Goal: Task Accomplishment & Management: Manage account settings

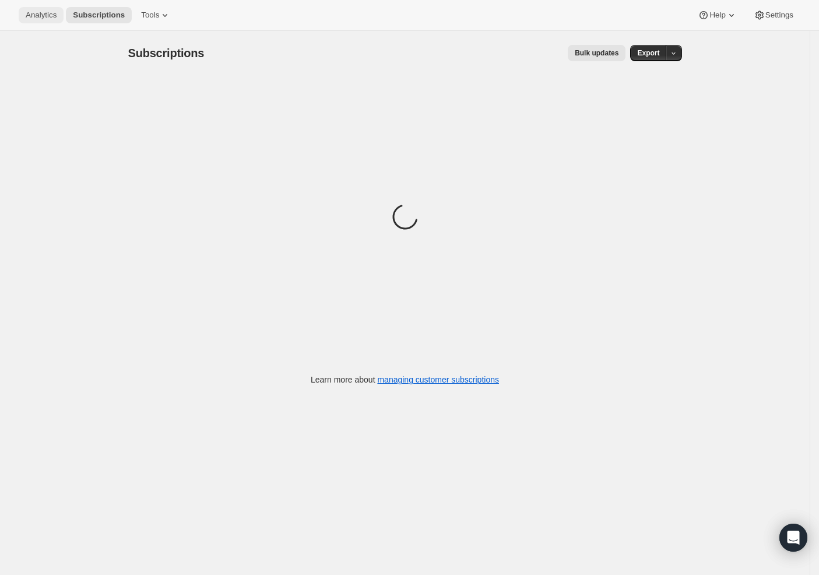
click at [43, 16] on span "Analytics" at bounding box center [41, 14] width 31 height 9
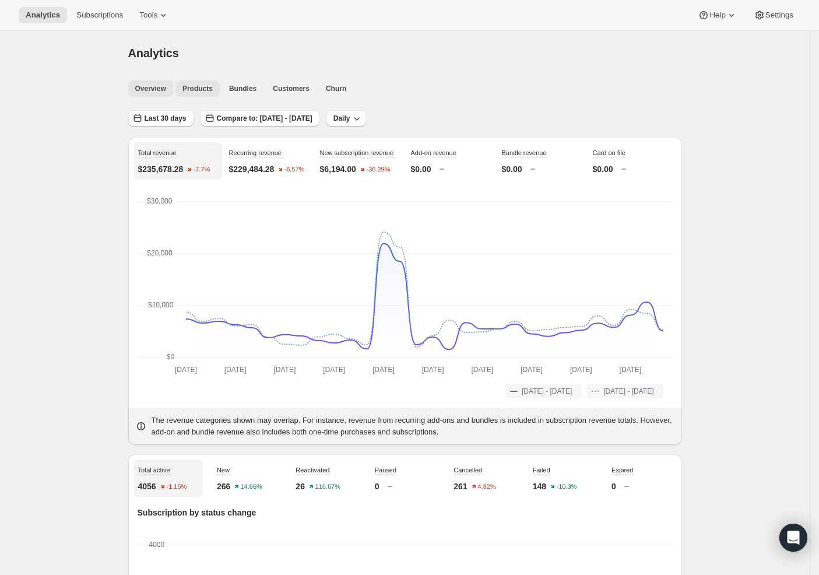
click at [213, 87] on span "Products" at bounding box center [197, 88] width 30 height 9
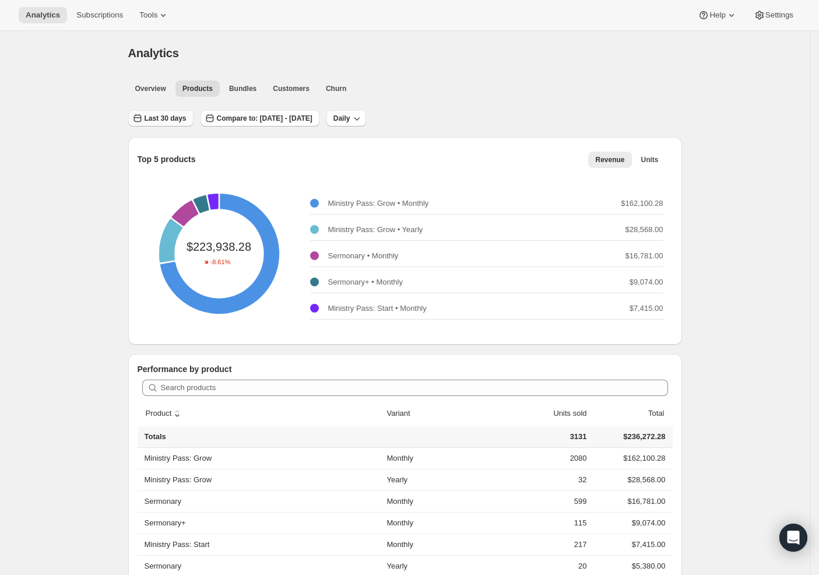
click at [178, 122] on span "Last 30 days" at bounding box center [166, 118] width 42 height 9
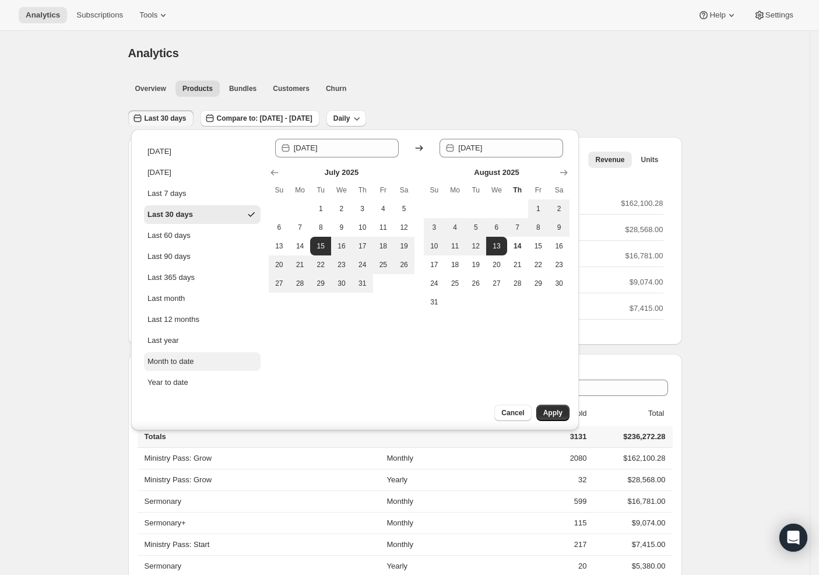
click at [178, 364] on div "Month to date" at bounding box center [170, 361] width 47 height 12
type input "[DATE]"
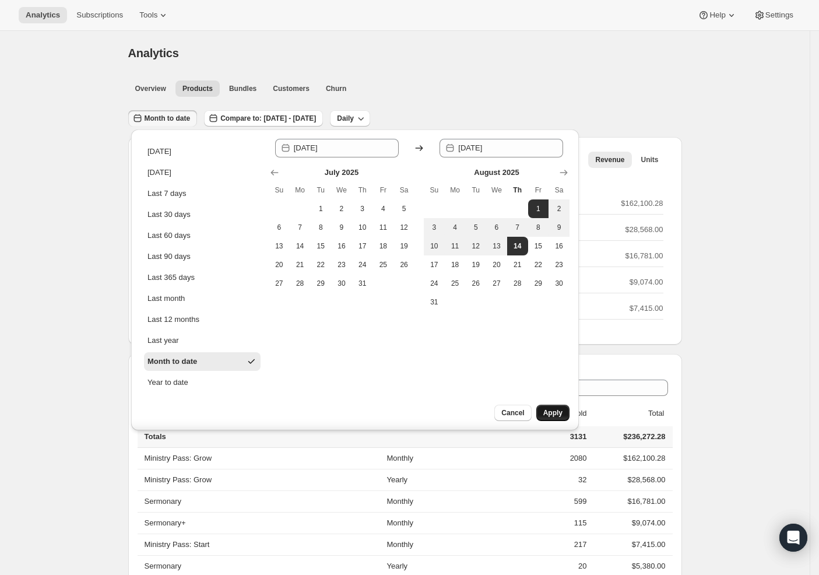
click at [554, 414] on button "Apply" at bounding box center [552, 412] width 33 height 16
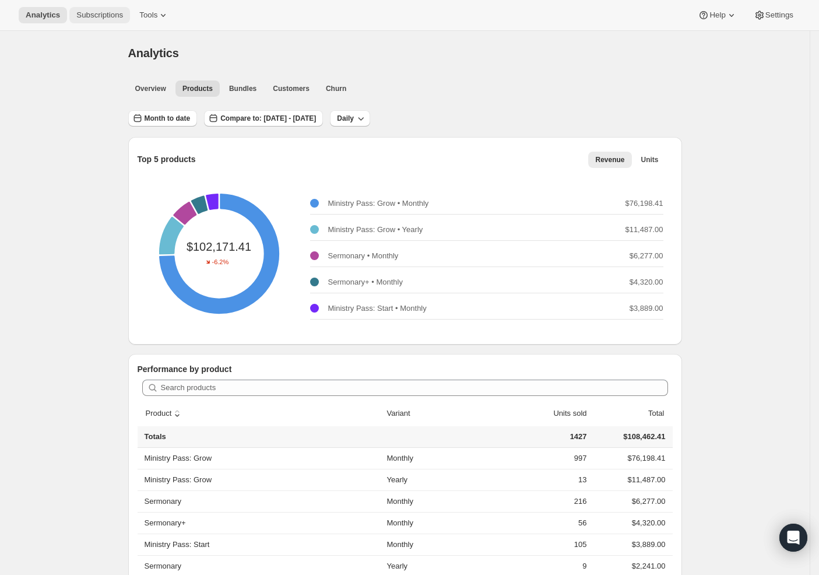
click at [99, 20] on button "Subscriptions" at bounding box center [99, 15] width 61 height 16
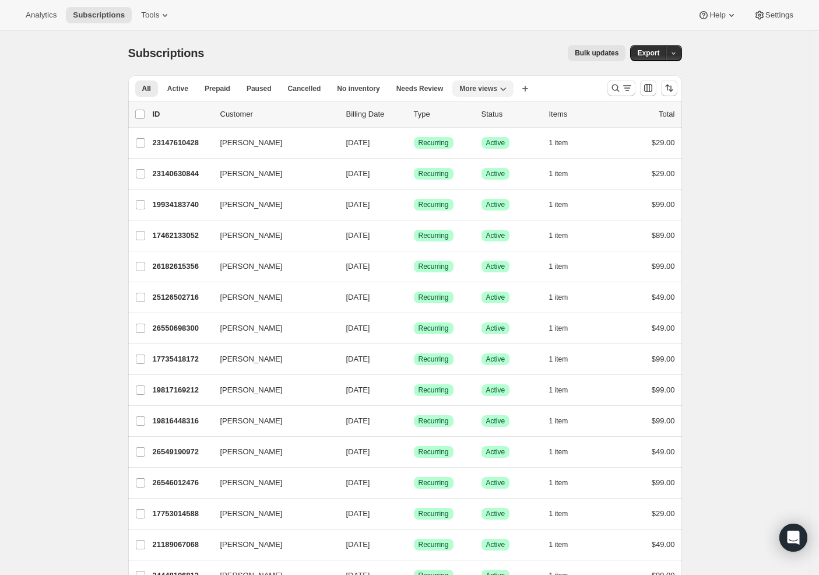
click at [511, 94] on button "More views" at bounding box center [482, 88] width 61 height 16
click at [508, 117] on button "MP Active" at bounding box center [521, 114] width 117 height 21
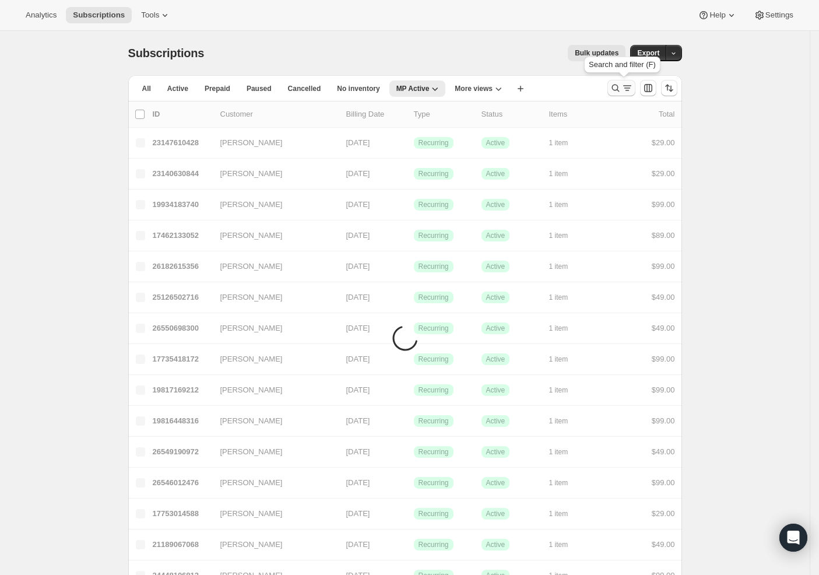
click at [625, 87] on icon "Search and filter results" at bounding box center [627, 88] width 12 height 12
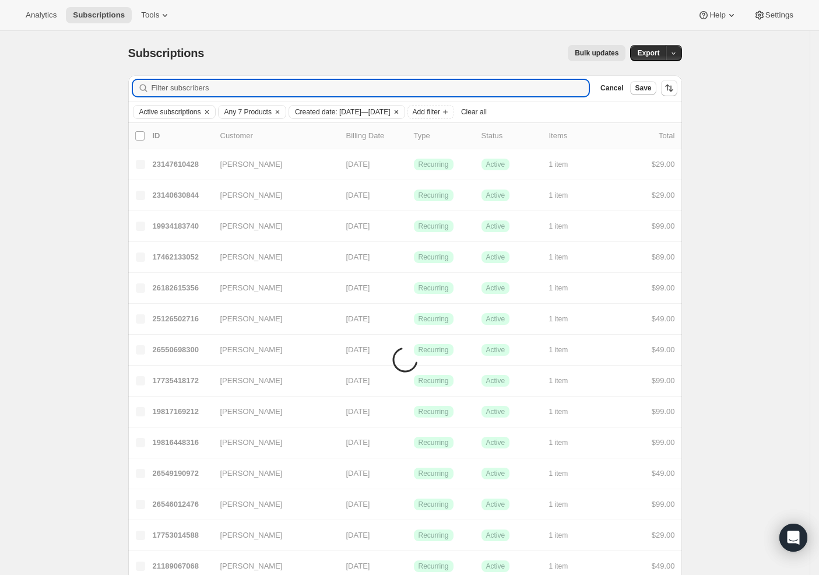
click at [390, 108] on span "Created date: [DATE]—[DATE]" at bounding box center [343, 111] width 96 height 9
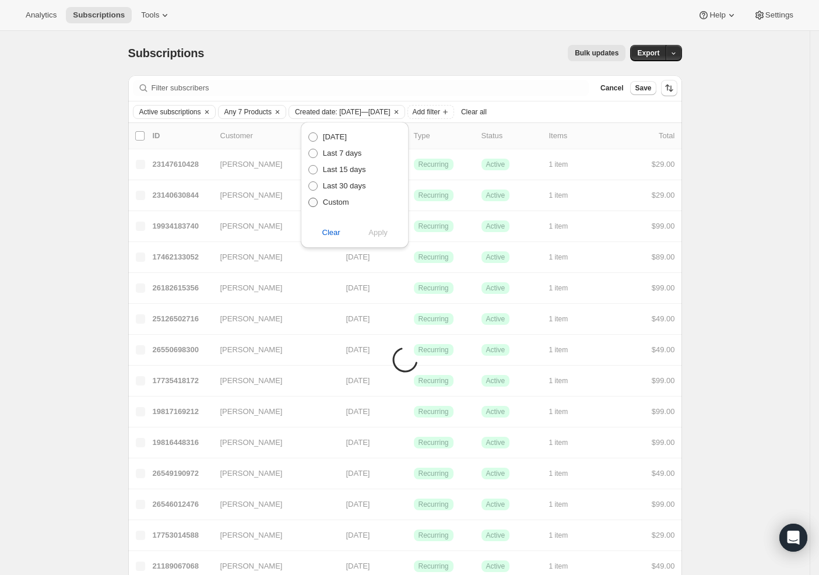
click at [330, 207] on span "Custom" at bounding box center [336, 202] width 26 height 12
click at [309, 198] on input "Custom" at bounding box center [308, 198] width 1 height 1
radio input "true"
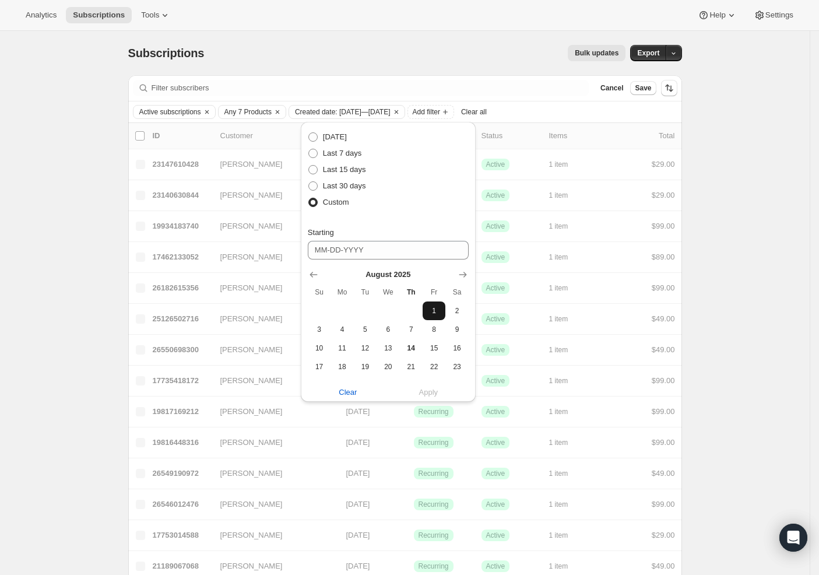
click at [427, 312] on span "1" at bounding box center [433, 310] width 13 height 9
click at [404, 350] on span "14" at bounding box center [410, 347] width 13 height 9
click at [423, 301] on th "Fr" at bounding box center [434, 292] width 23 height 19
click at [427, 307] on span "1" at bounding box center [433, 310] width 13 height 9
type input "[DATE]"
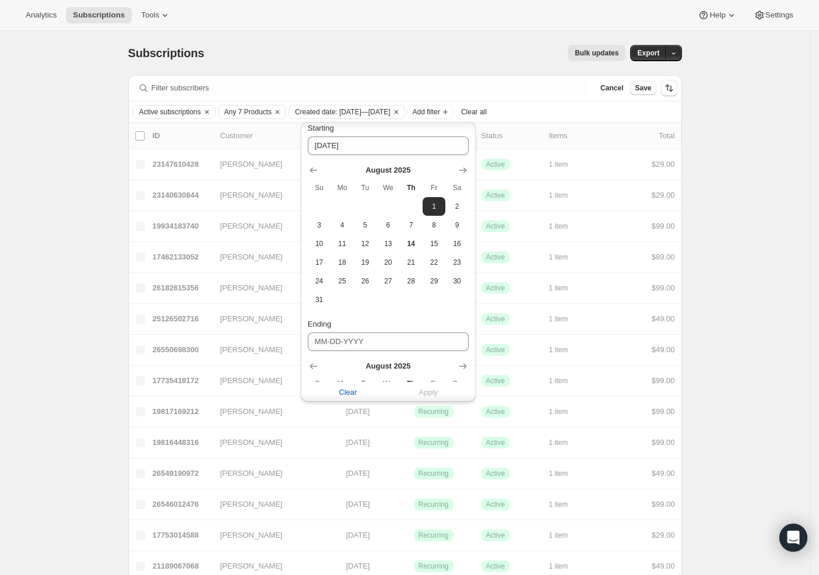
scroll to position [252, 0]
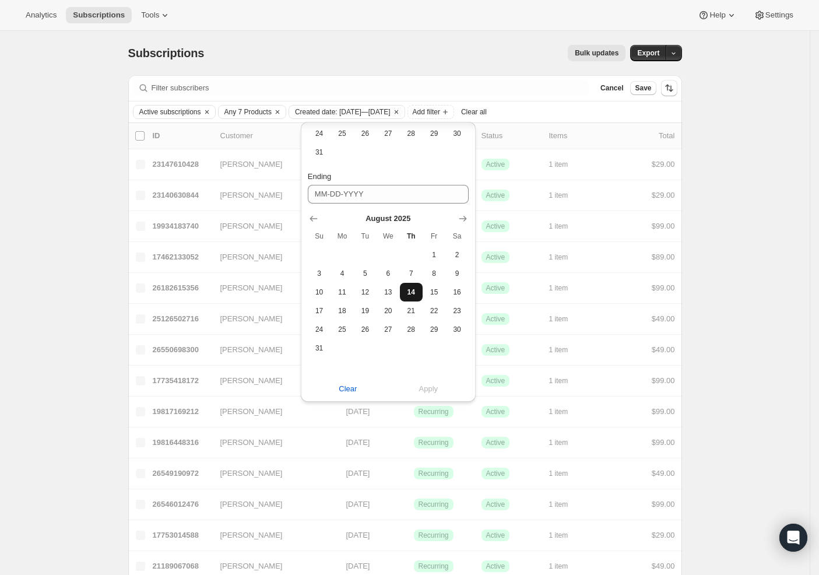
click at [410, 293] on span "14" at bounding box center [410, 291] width 13 height 9
type input "[DATE]"
click at [424, 392] on span "Apply" at bounding box center [428, 389] width 19 height 12
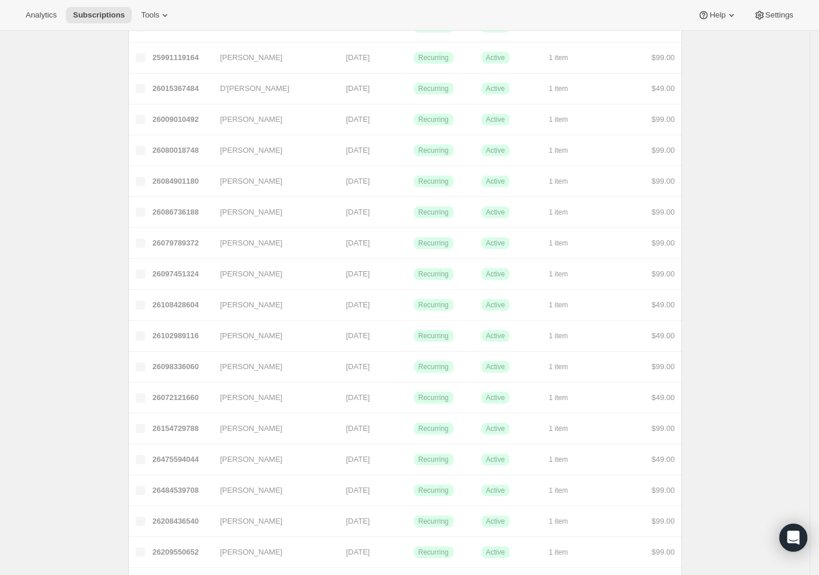
scroll to position [0, 0]
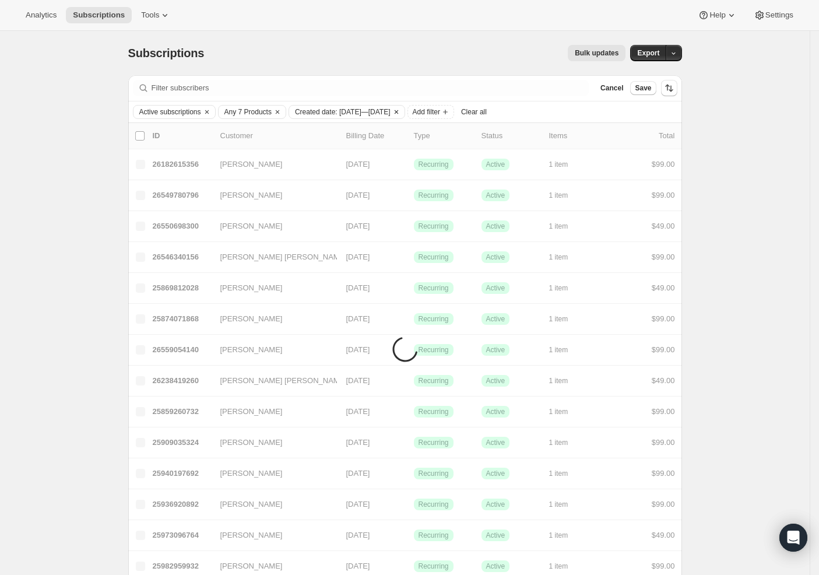
click at [383, 114] on span "Created date: [DATE]—[DATE]" at bounding box center [343, 111] width 96 height 9
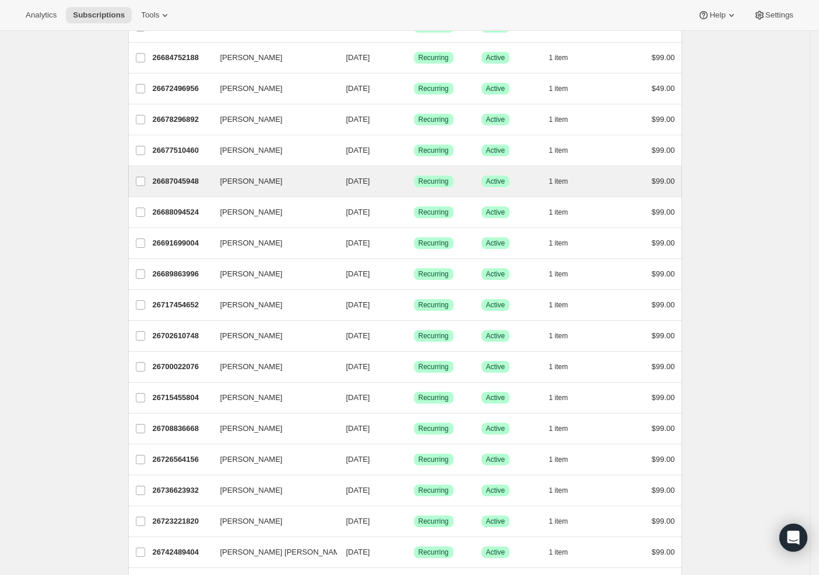
scroll to position [18, 0]
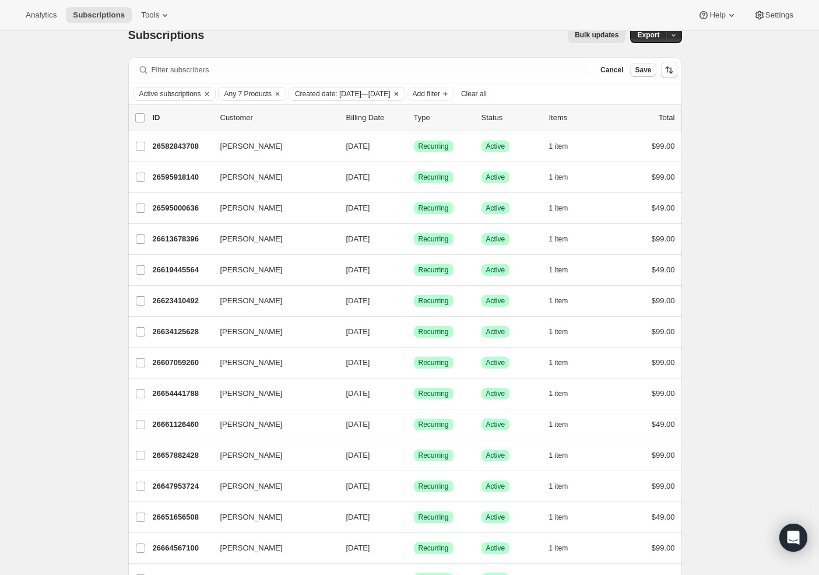
click at [401, 95] on icon "Clear" at bounding box center [396, 93] width 9 height 9
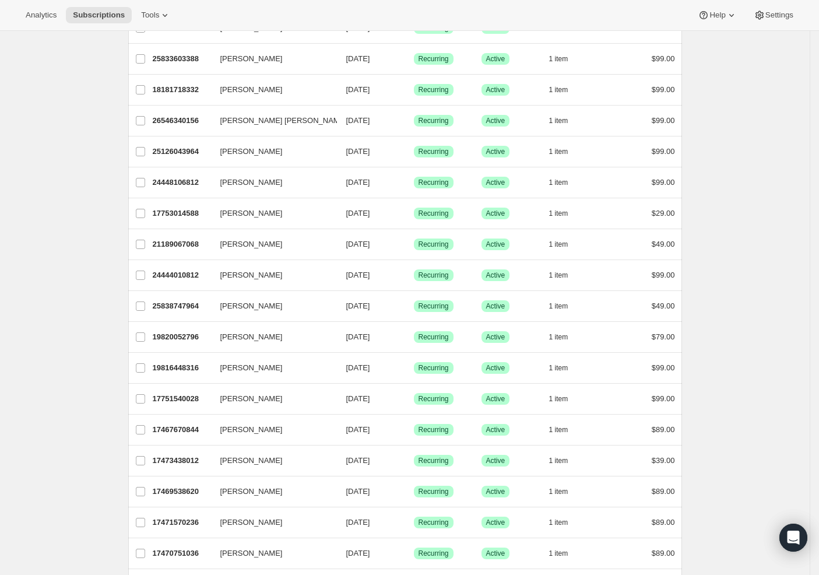
scroll to position [0, 0]
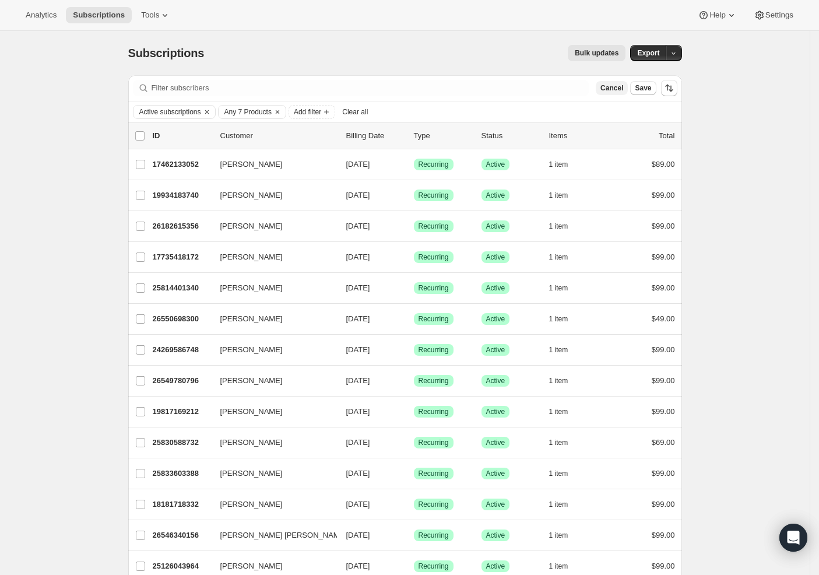
click at [619, 89] on span "Cancel" at bounding box center [611, 87] width 23 height 9
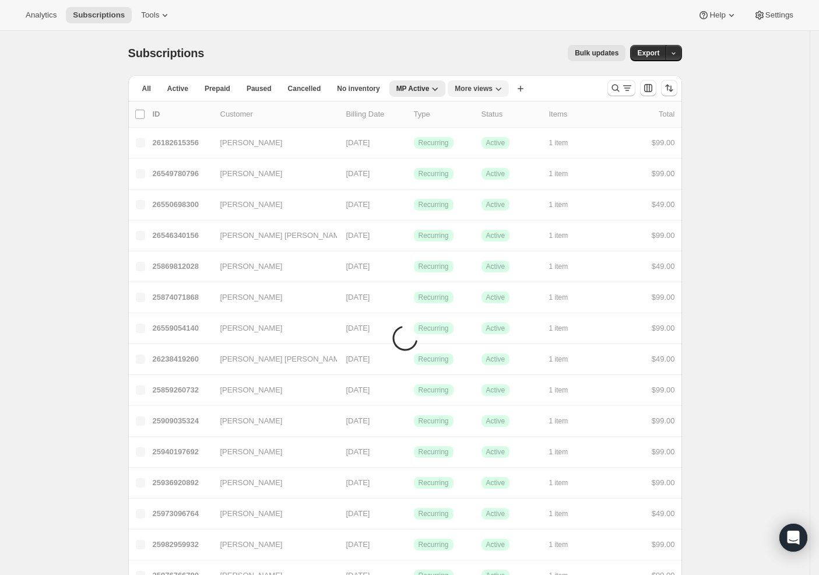
click at [492, 90] on span "More views" at bounding box center [474, 88] width 38 height 9
click at [494, 136] on button "Sermonary Active" at bounding box center [517, 135] width 117 height 21
click at [621, 91] on icon "Search and filter results" at bounding box center [616, 88] width 12 height 12
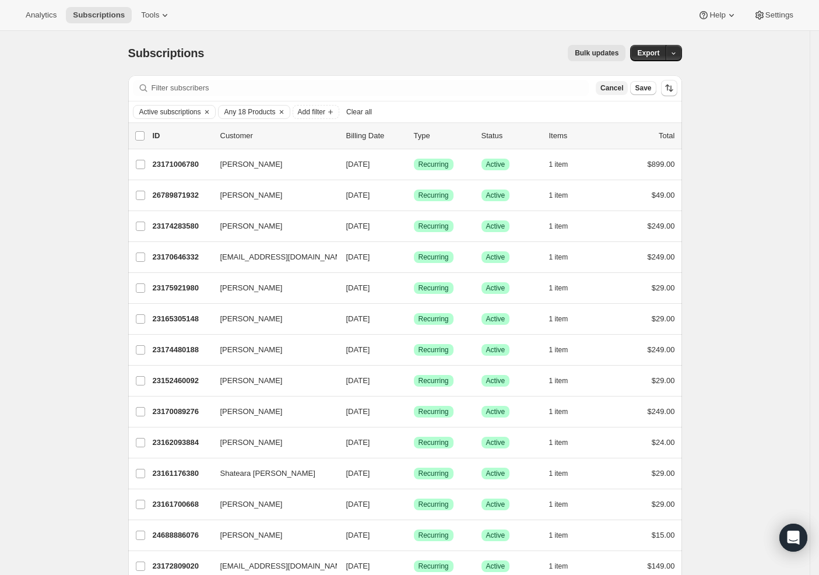
click at [623, 86] on span "Cancel" at bounding box center [611, 87] width 23 height 9
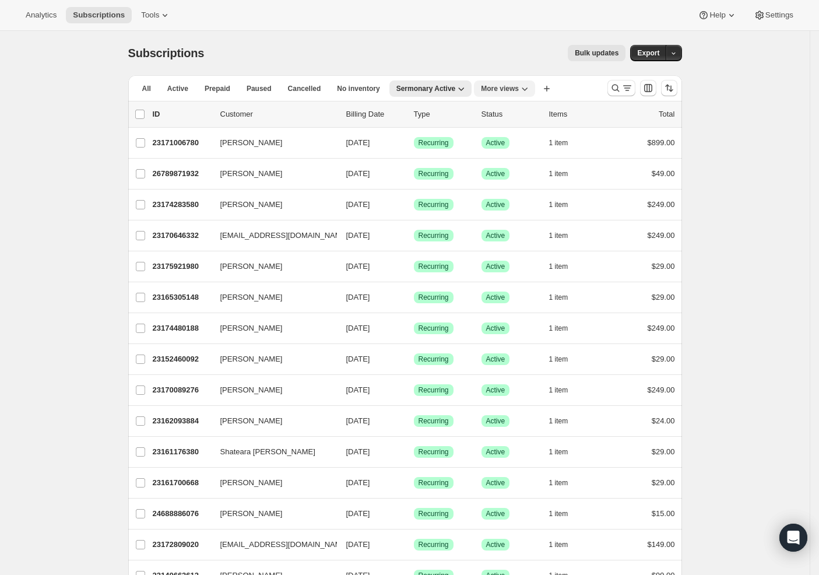
click at [515, 82] on button "More views" at bounding box center [504, 88] width 61 height 16
click at [621, 92] on icon "Search and filter results" at bounding box center [616, 88] width 12 height 12
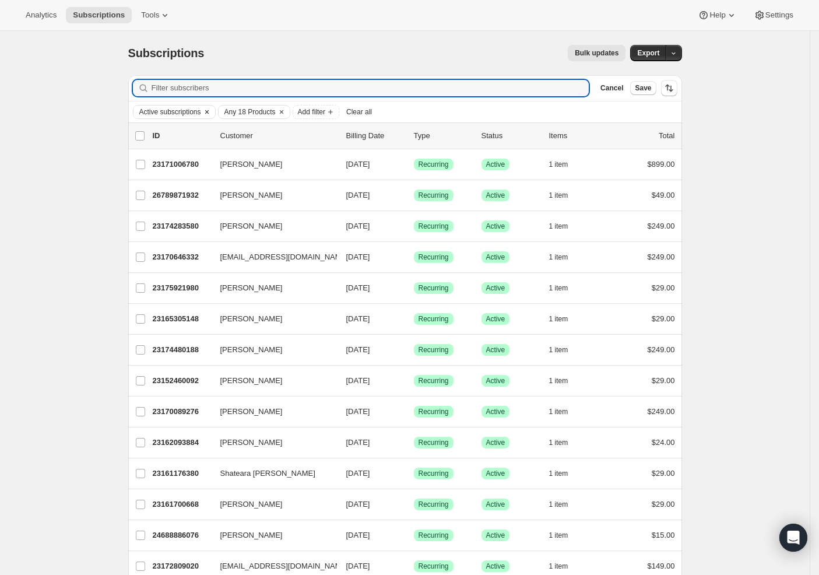
click at [168, 112] on span "Active subscriptions" at bounding box center [170, 111] width 62 height 9
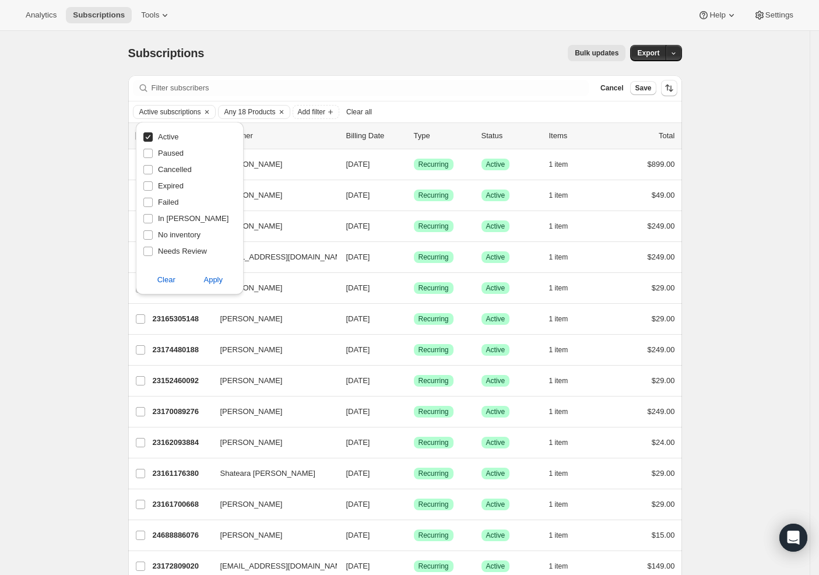
click at [150, 140] on input "Active" at bounding box center [147, 136] width 9 height 9
checkbox input "false"
click at [147, 166] on input "Cancelled" at bounding box center [147, 169] width 9 height 9
checkbox input "true"
click at [217, 279] on span "Apply" at bounding box center [212, 280] width 19 height 12
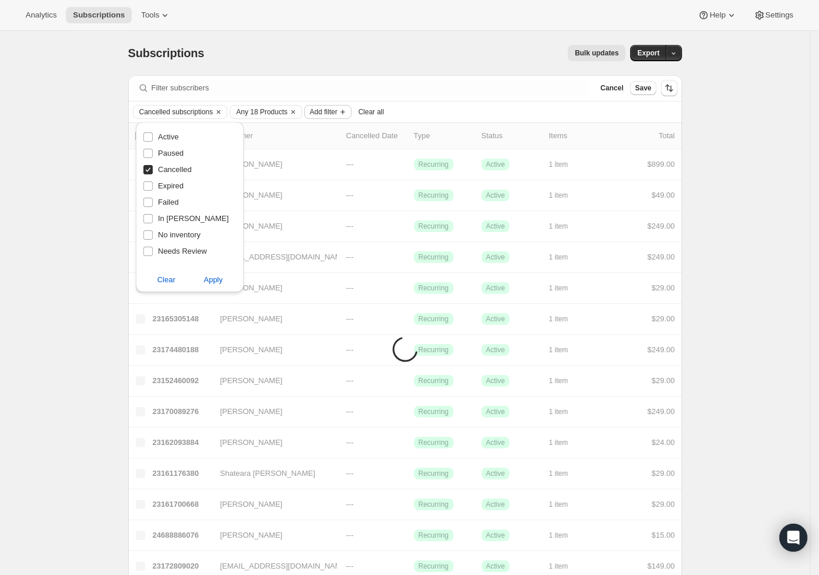
click at [337, 109] on span "Add filter" at bounding box center [322, 111] width 27 height 9
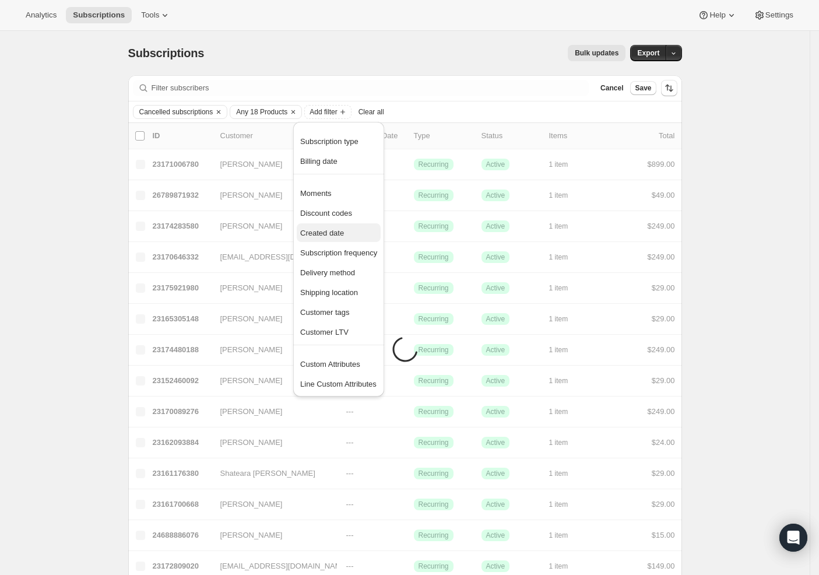
scroll to position [22, 0]
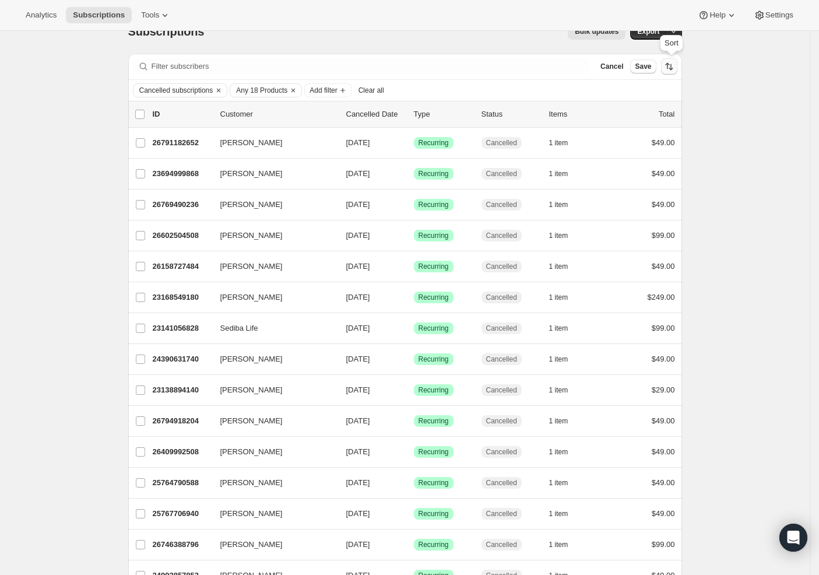
click at [675, 68] on icon "Sort the results" at bounding box center [669, 67] width 12 height 12
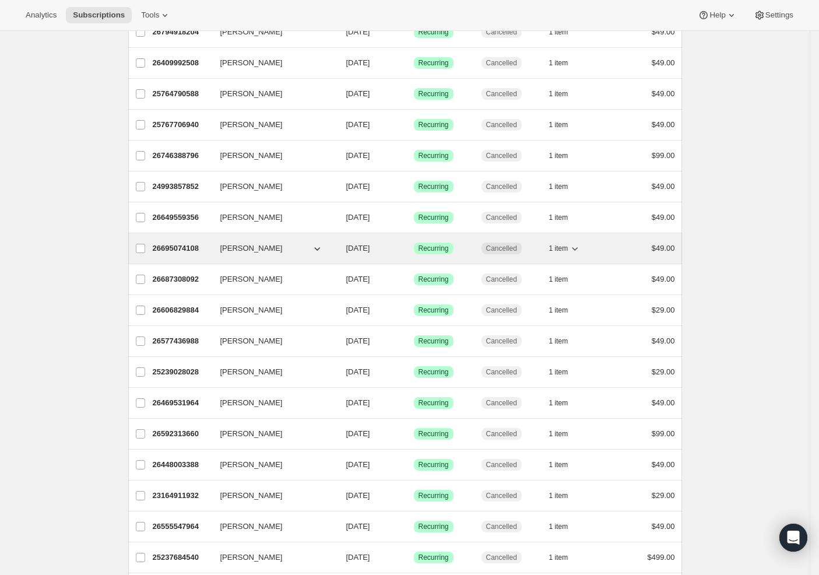
scroll to position [642, 0]
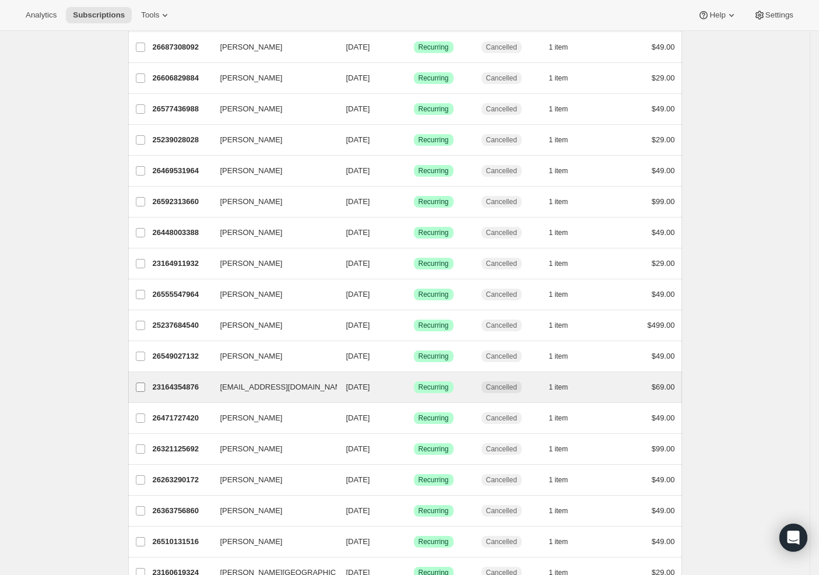
click at [143, 383] on input "[EMAIL_ADDRESS][DOMAIN_NAME]" at bounding box center [140, 386] width 9 height 9
checkbox input "true"
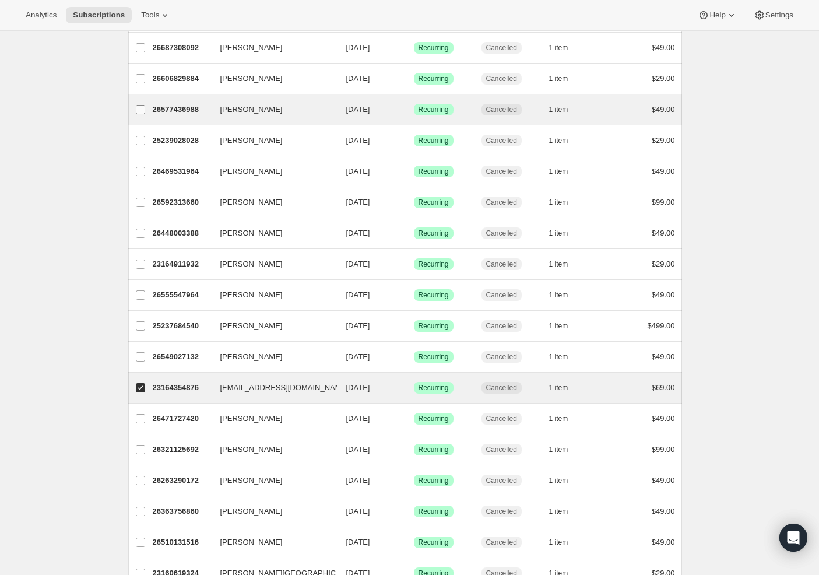
click at [145, 107] on input "[PERSON_NAME]" at bounding box center [140, 109] width 9 height 9
checkbox input "true"
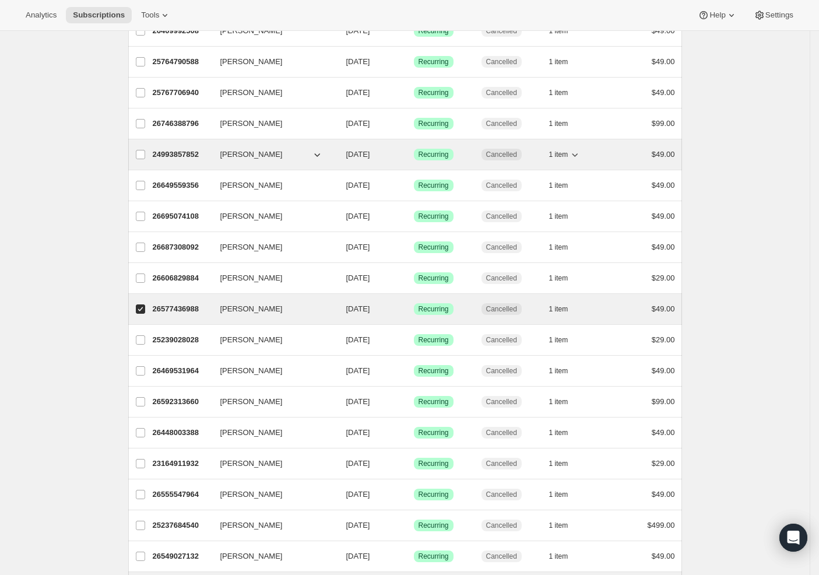
scroll to position [351, 0]
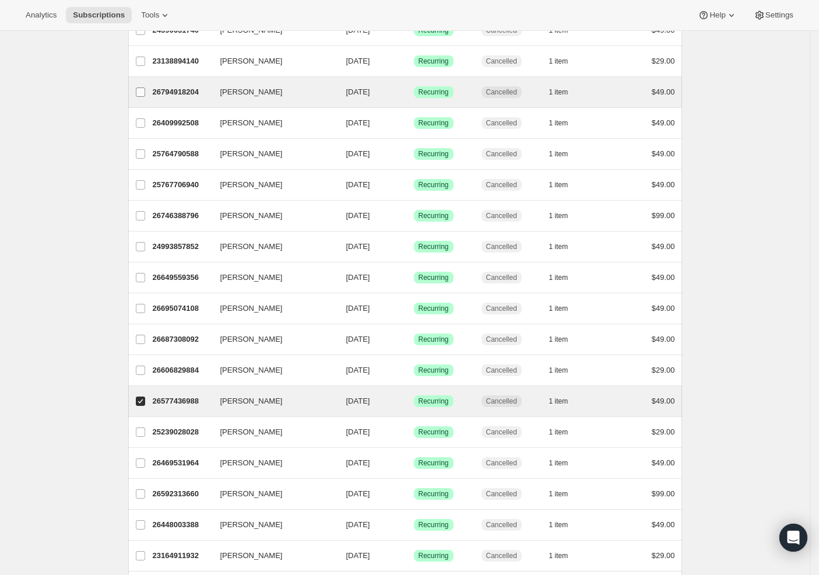
click at [142, 90] on input "[PERSON_NAME]" at bounding box center [140, 91] width 9 height 9
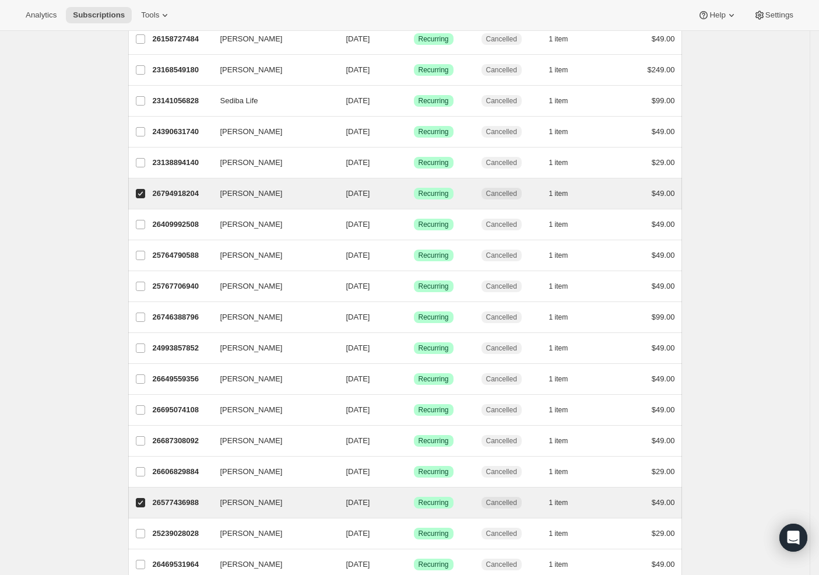
scroll to position [21, 0]
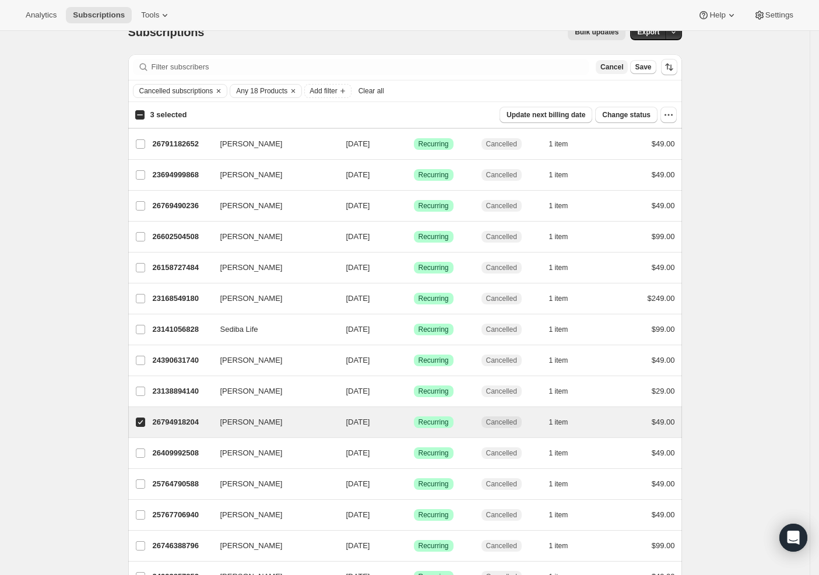
click at [618, 69] on span "Cancel" at bounding box center [611, 66] width 23 height 9
checkbox input "false"
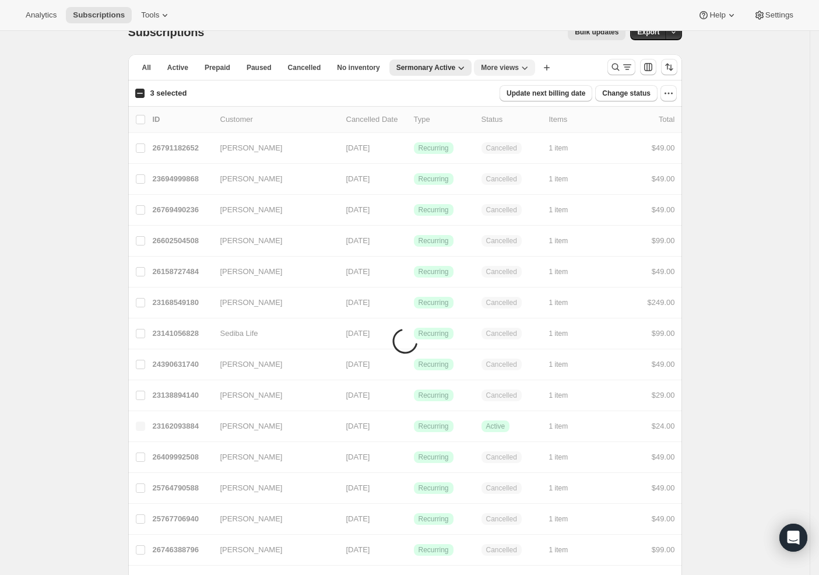
click at [512, 66] on span "More views" at bounding box center [500, 67] width 38 height 9
click at [523, 117] on button "MP Active" at bounding box center [543, 114] width 117 height 21
click at [626, 69] on icon "Search and filter results" at bounding box center [627, 67] width 12 height 12
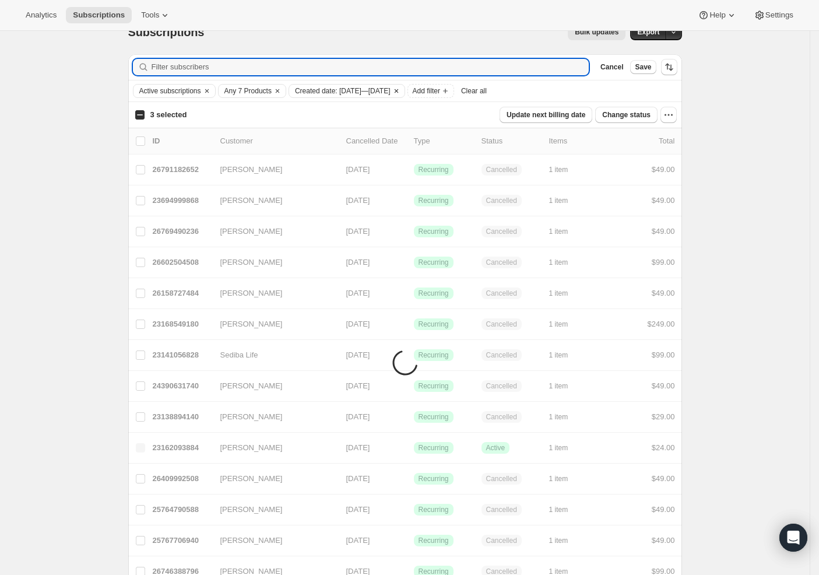
click at [401, 90] on icon "Clear" at bounding box center [396, 90] width 9 height 9
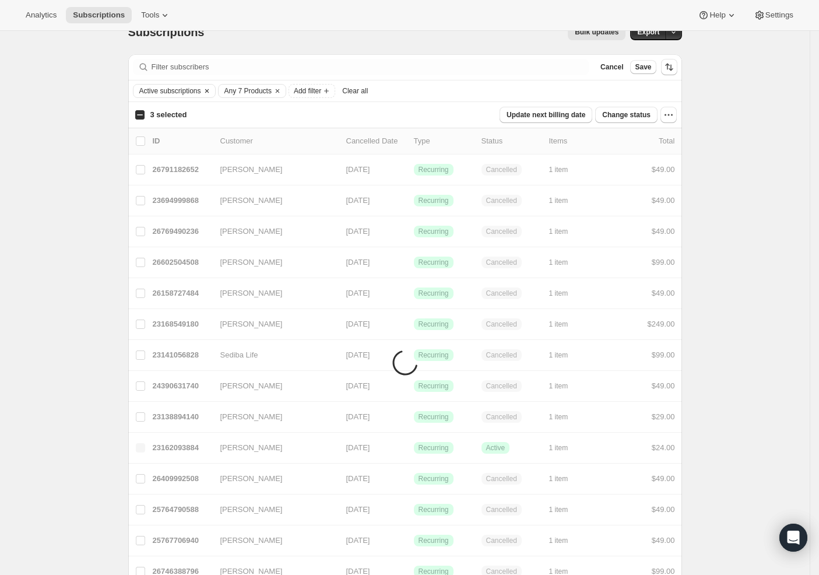
click at [198, 90] on span "Active subscriptions" at bounding box center [170, 90] width 62 height 9
click at [147, 145] on input "Cancelled" at bounding box center [147, 148] width 9 height 9
checkbox input "true"
click at [149, 114] on input "Active" at bounding box center [147, 115] width 9 height 9
checkbox input "false"
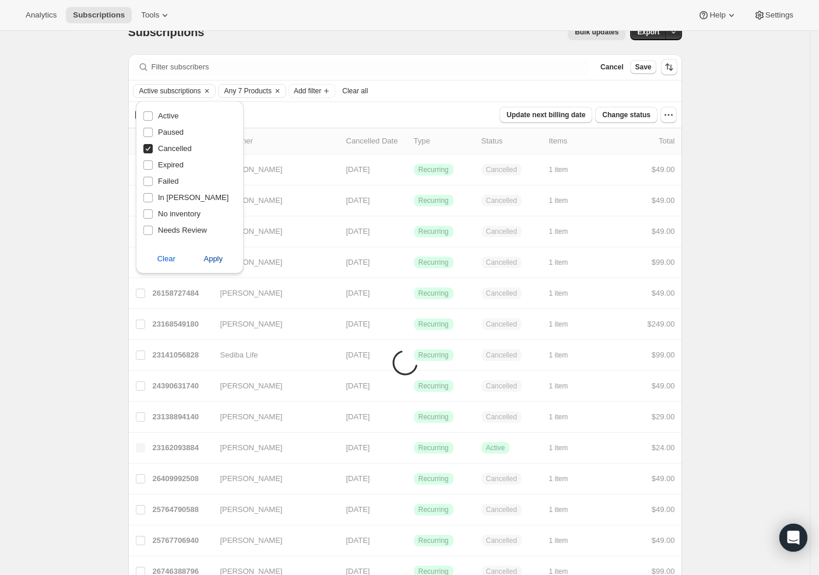
click at [216, 258] on span "Apply" at bounding box center [212, 259] width 19 height 12
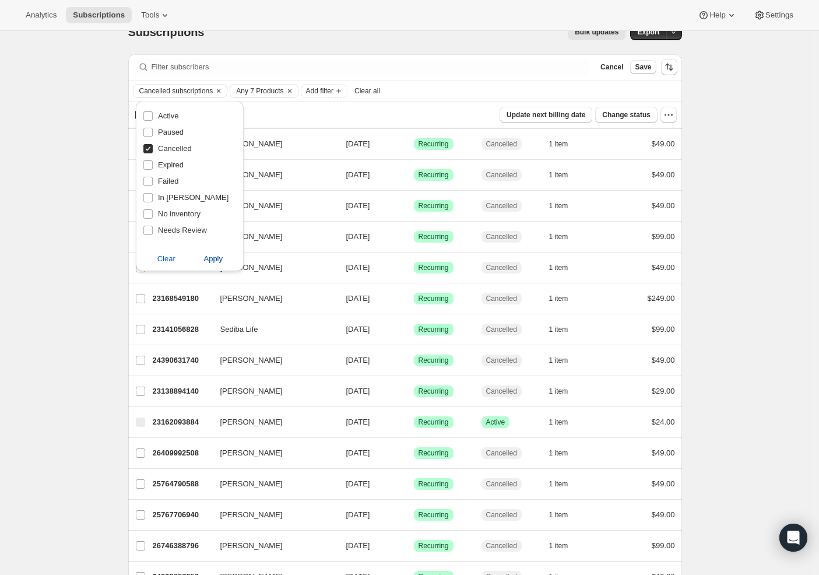
click at [212, 256] on span "Apply" at bounding box center [212, 259] width 19 height 12
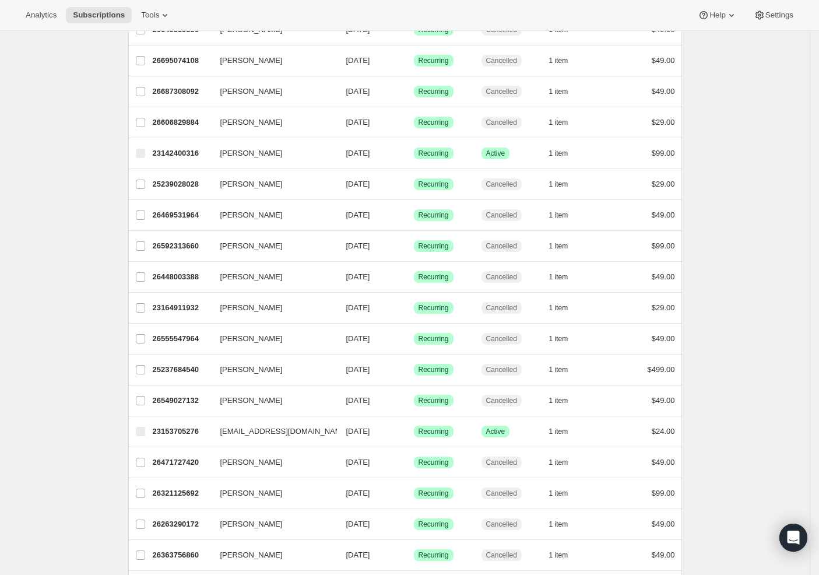
scroll to position [601, 0]
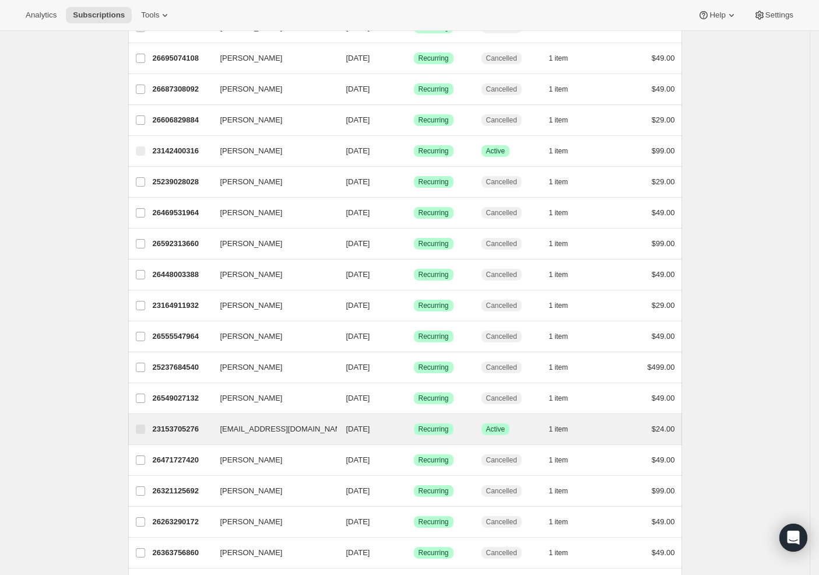
click at [138, 431] on label "[EMAIL_ADDRESS][DOMAIN_NAME]" at bounding box center [140, 429] width 24 height 30
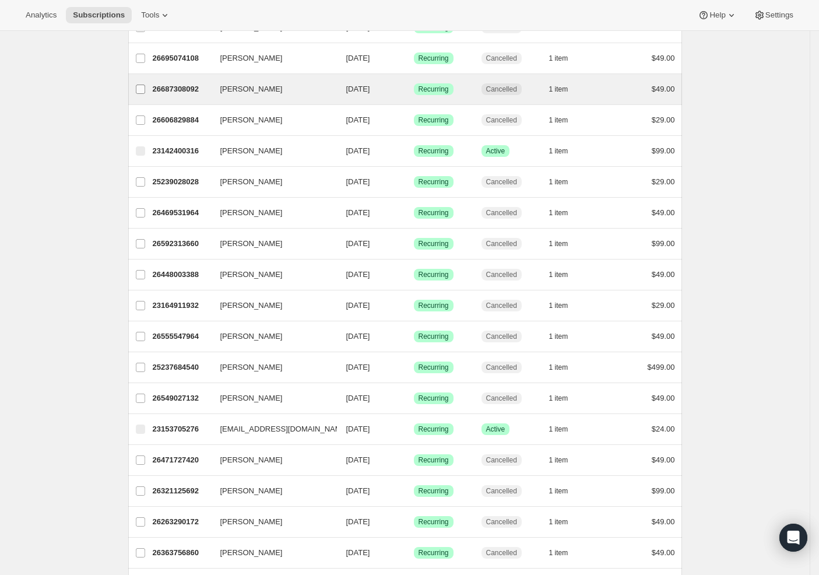
click at [145, 92] on input "[PERSON_NAME]" at bounding box center [140, 89] width 9 height 9
checkbox input "true"
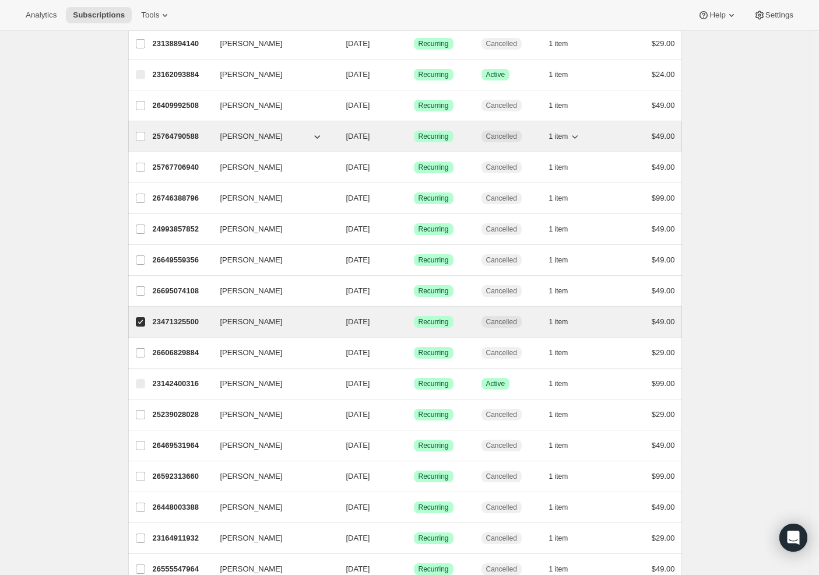
scroll to position [276, 0]
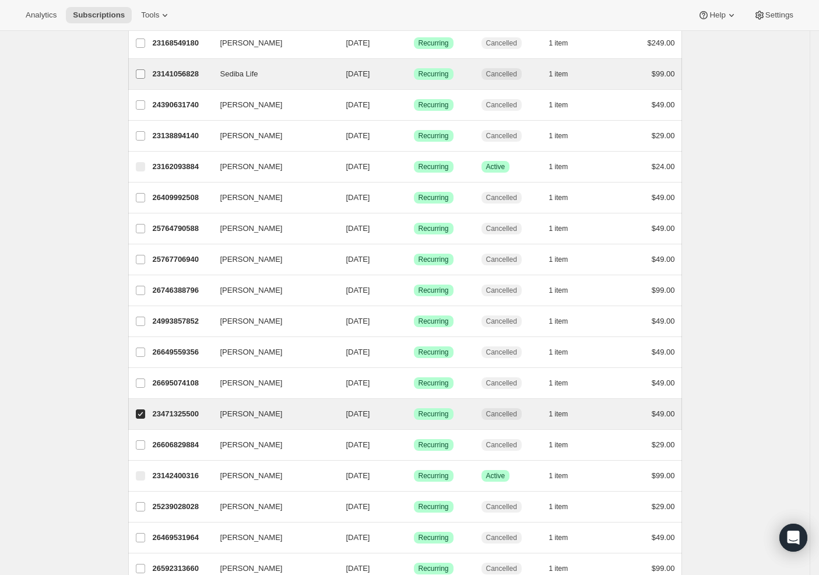
click at [141, 76] on input "Sediba Life" at bounding box center [140, 73] width 9 height 9
checkbox input "true"
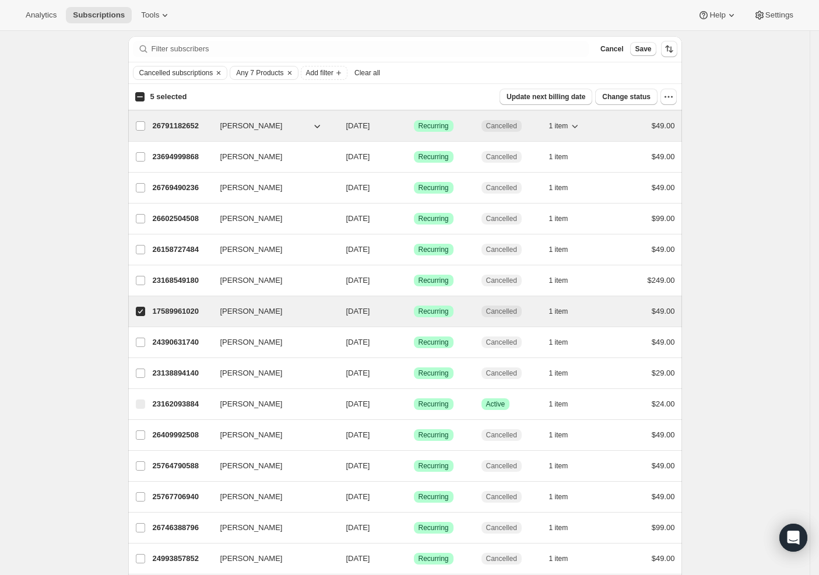
scroll to position [18, 0]
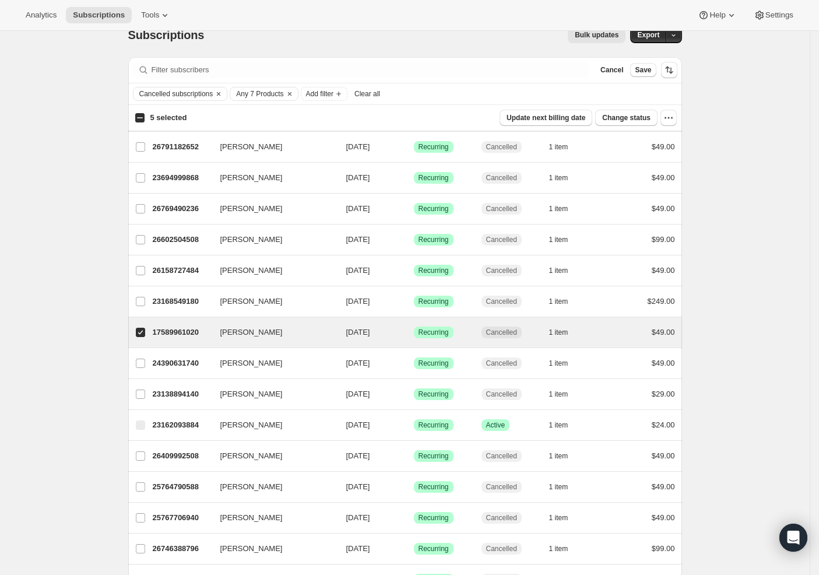
click at [140, 120] on input "5 selected" at bounding box center [139, 117] width 9 height 9
checkbox input "true"
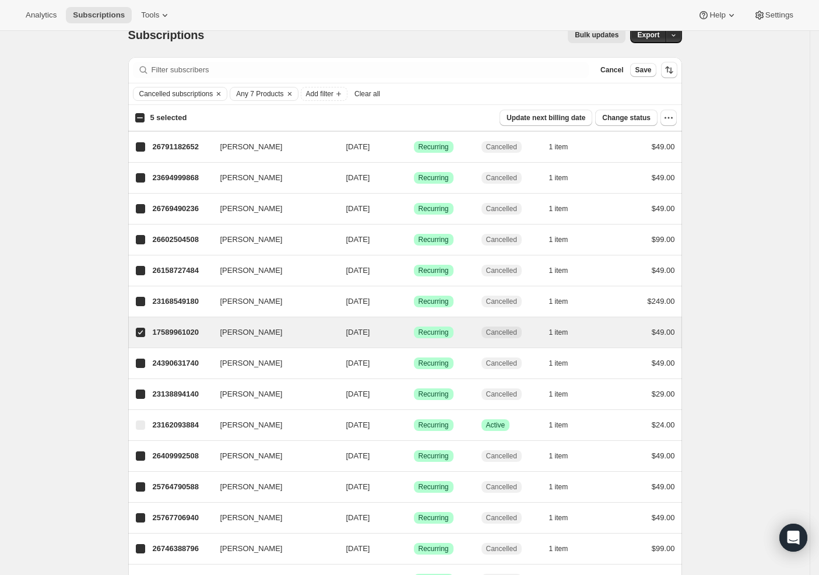
checkbox input "true"
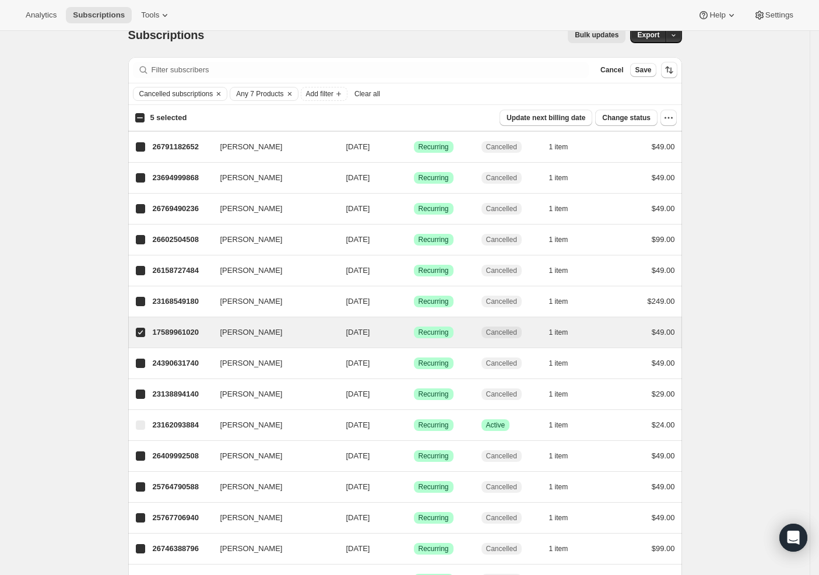
checkbox input "true"
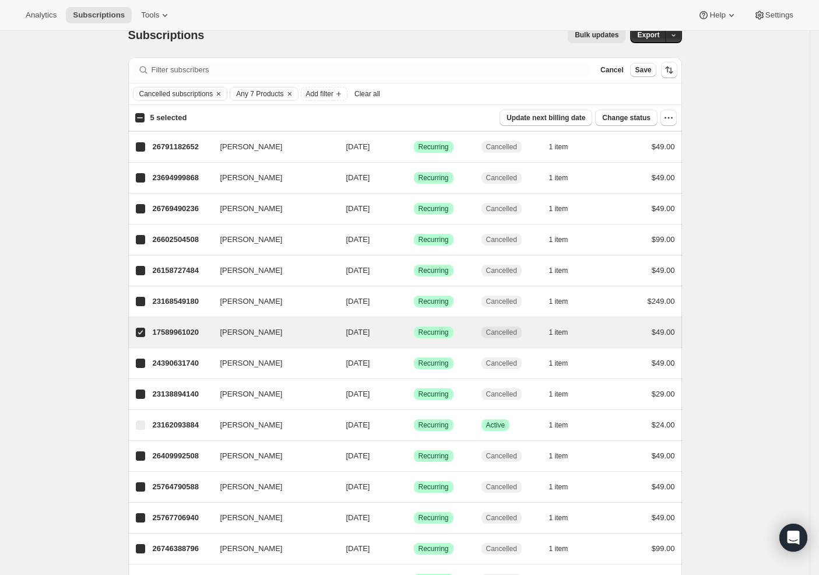
checkbox input "true"
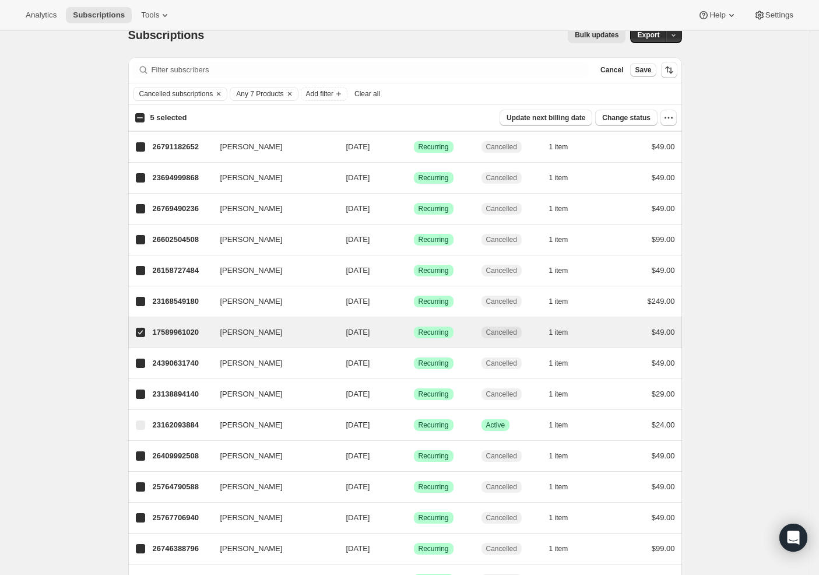
checkbox input "true"
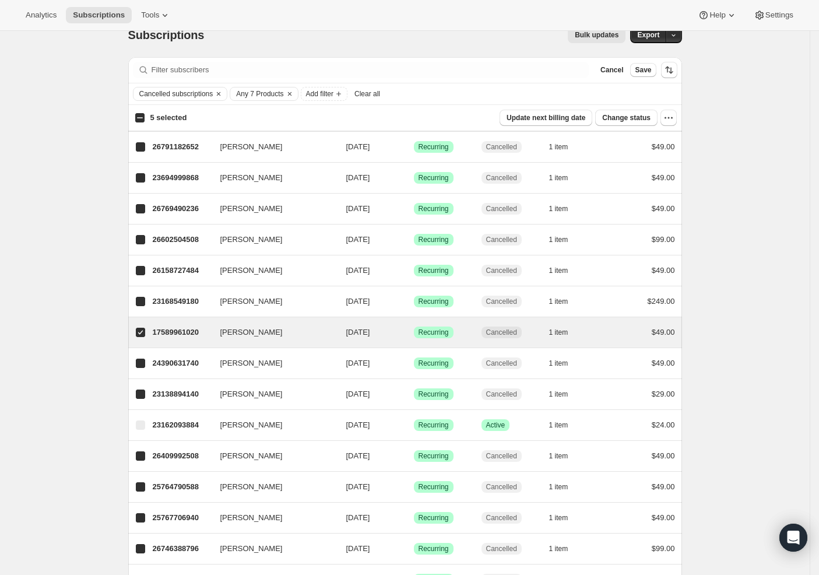
checkbox input "true"
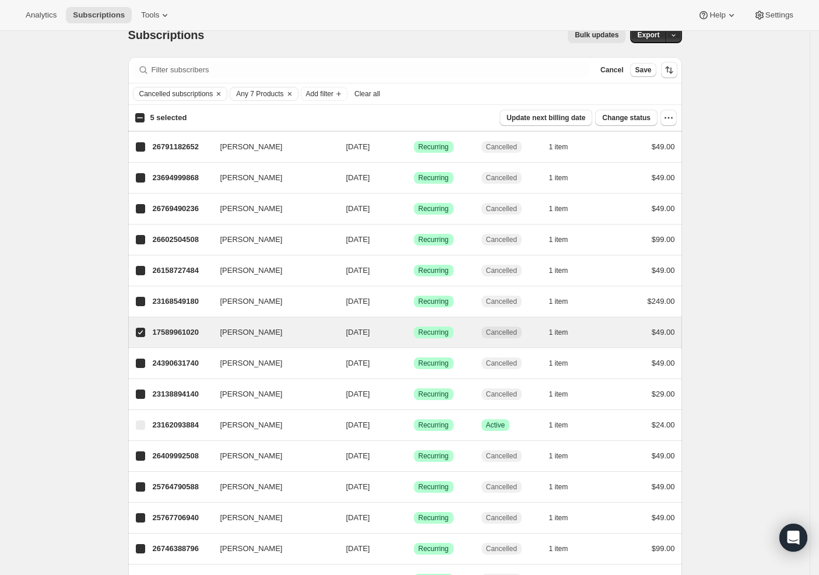
checkbox input "true"
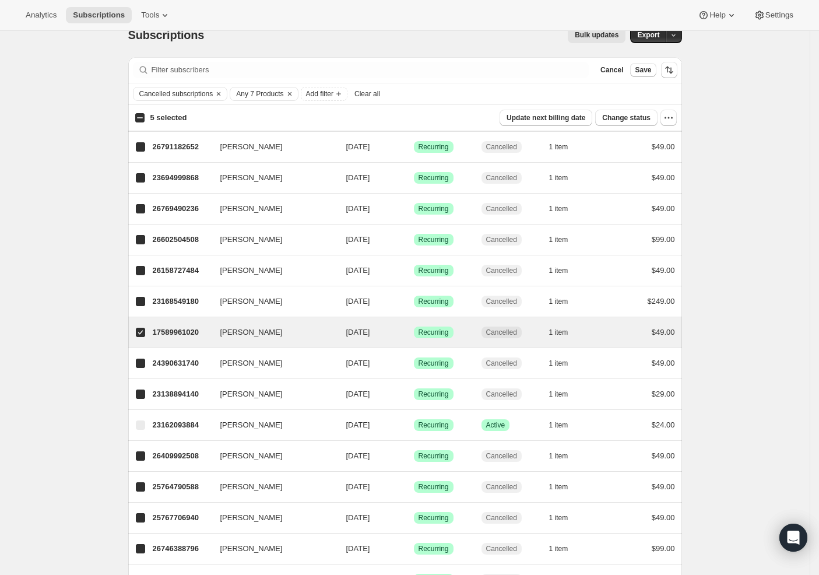
checkbox input "true"
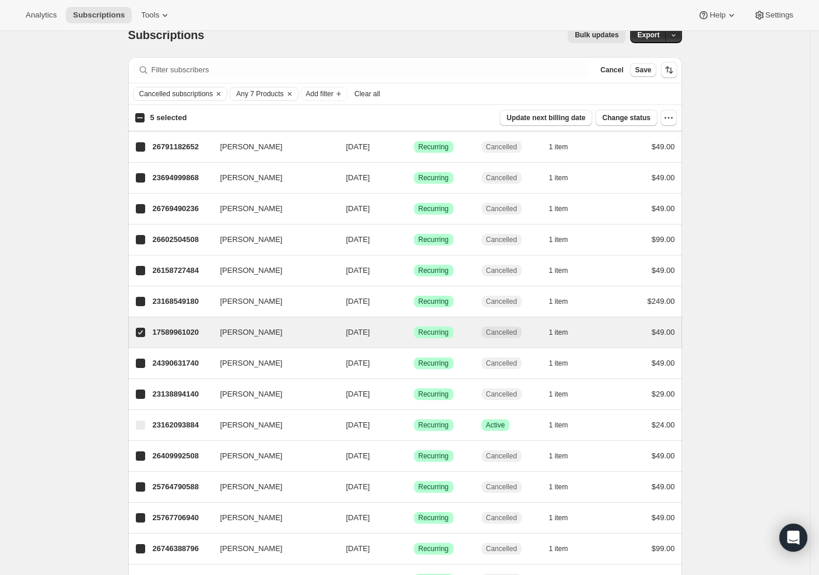
checkbox input "true"
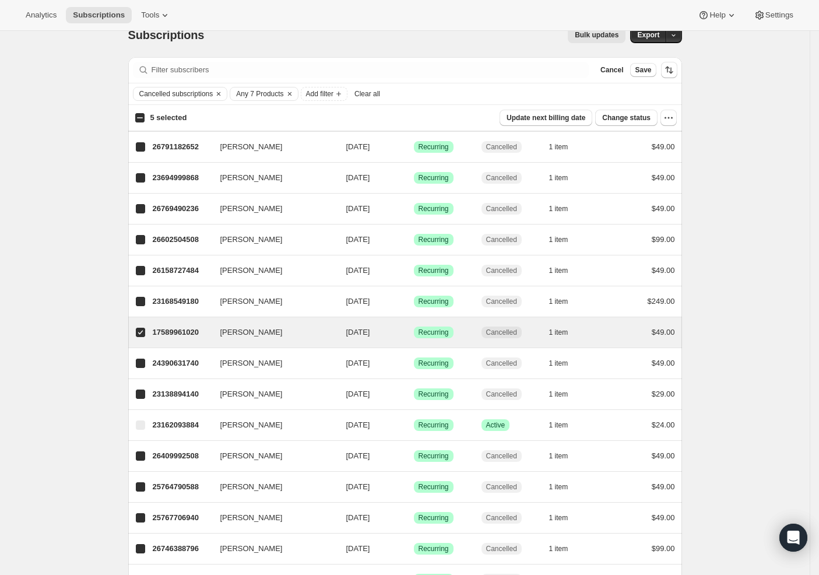
checkbox input "true"
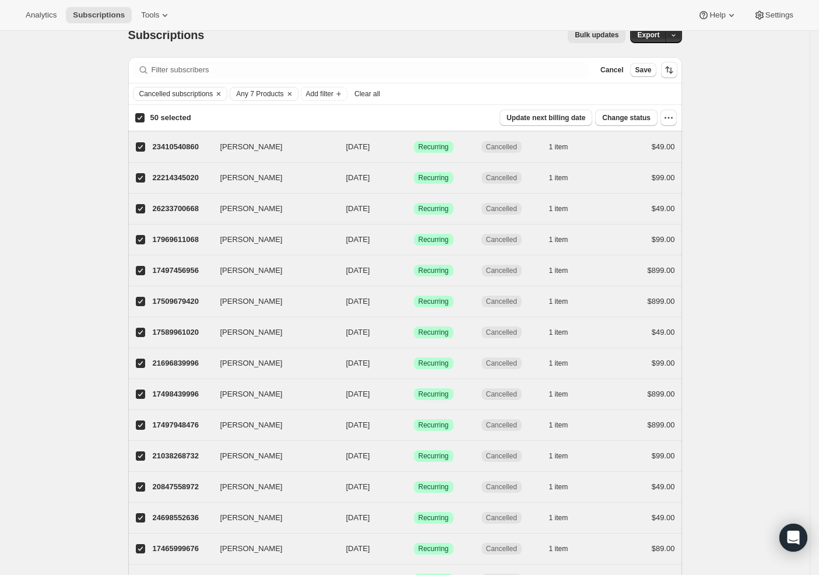
click at [143, 120] on input "50 selected" at bounding box center [139, 117] width 9 height 9
checkbox input "false"
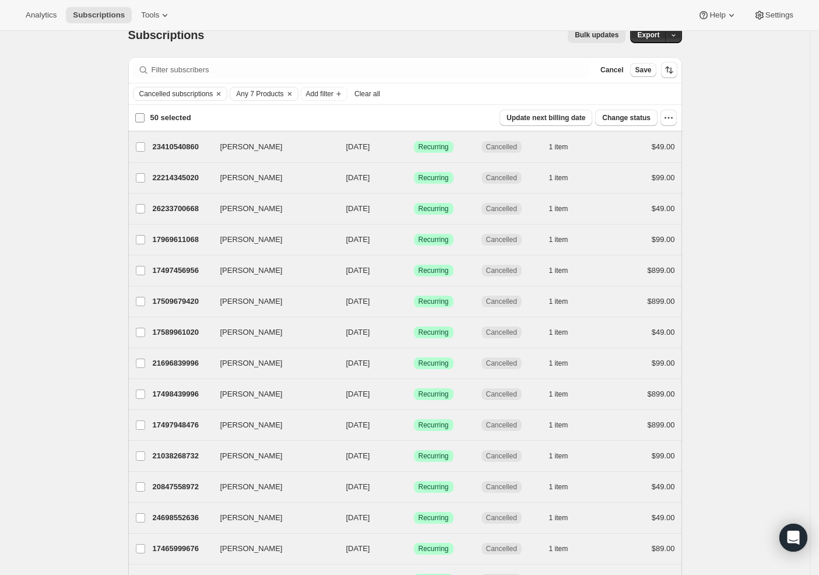
checkbox input "false"
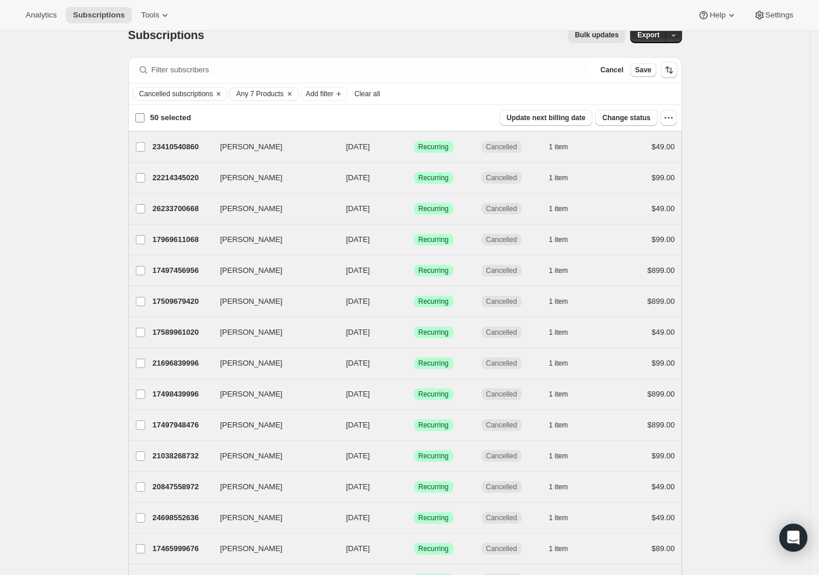
checkbox input "false"
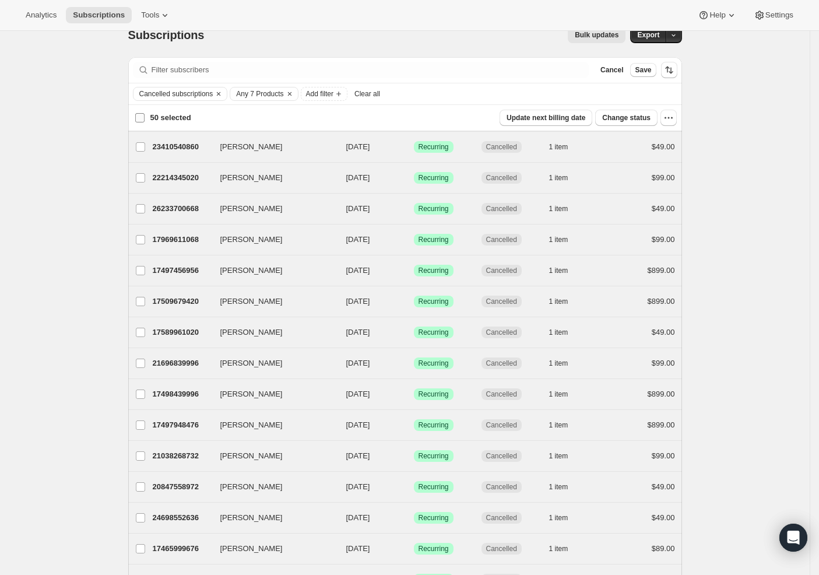
checkbox input "false"
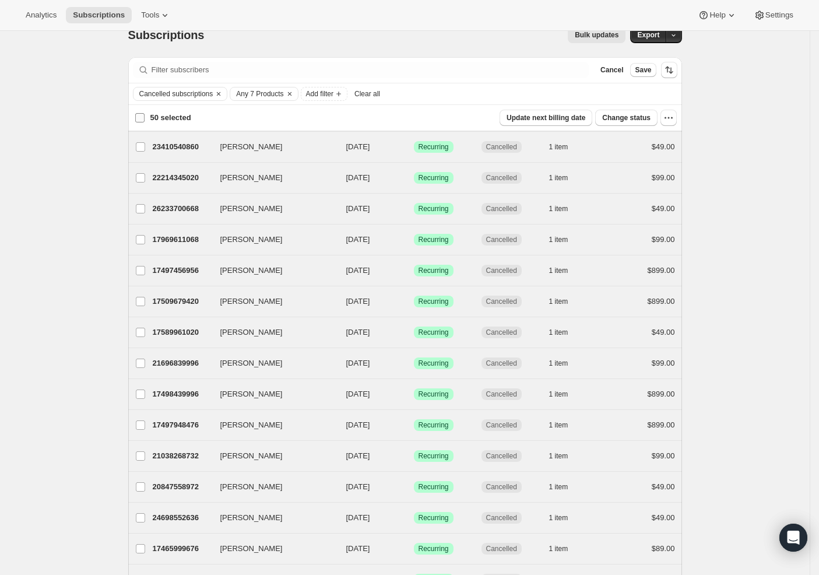
checkbox input "false"
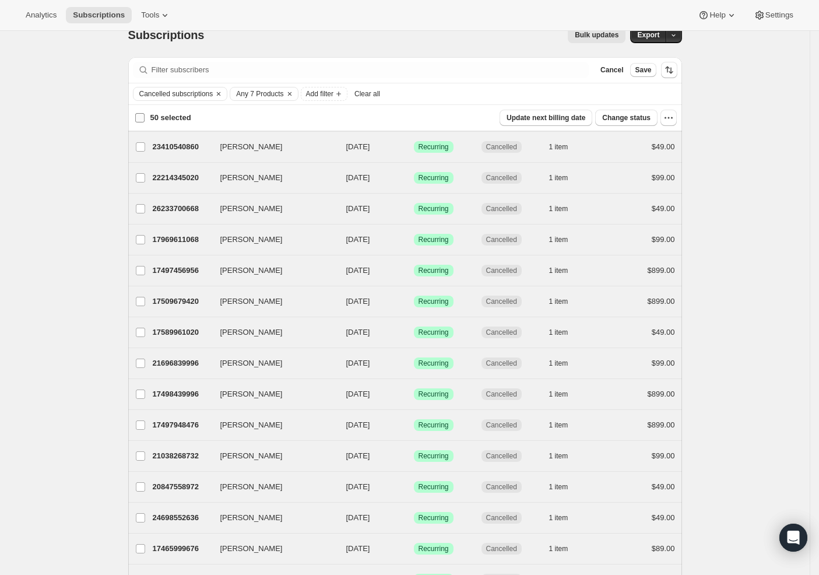
checkbox input "false"
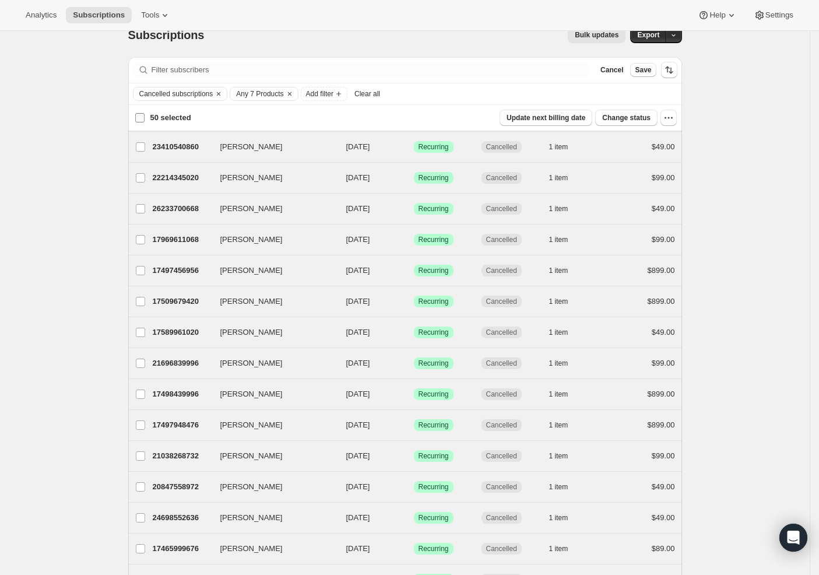
checkbox input "false"
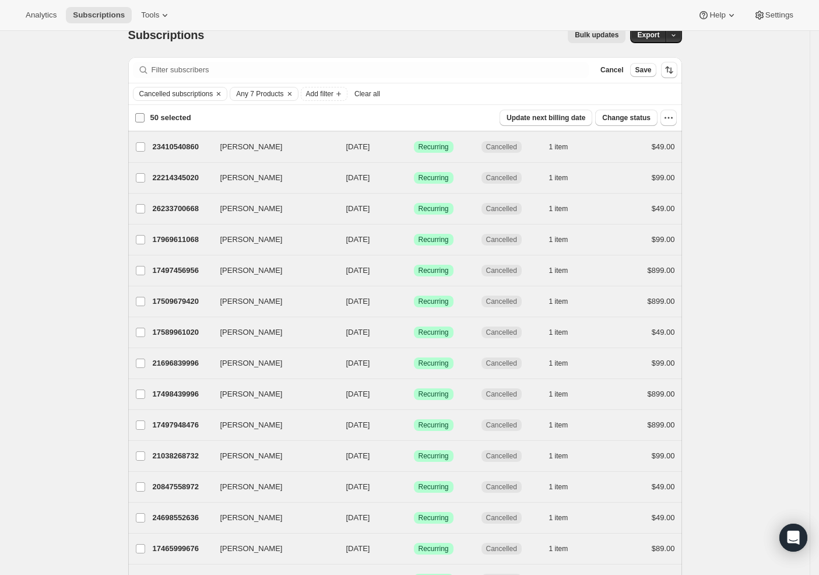
checkbox input "false"
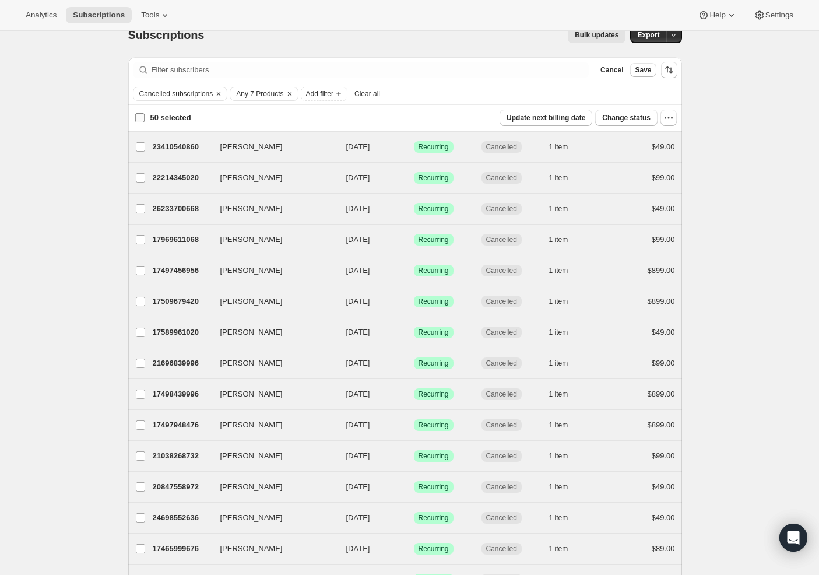
checkbox input "false"
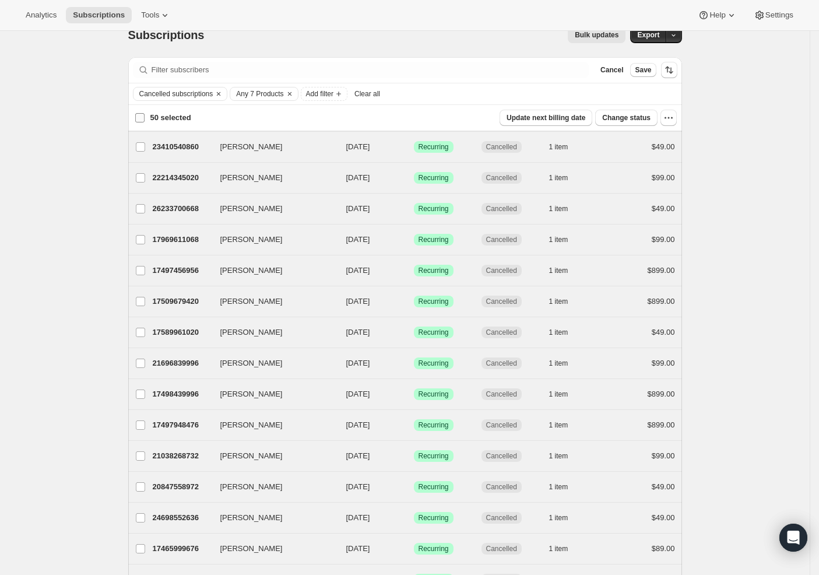
checkbox input "false"
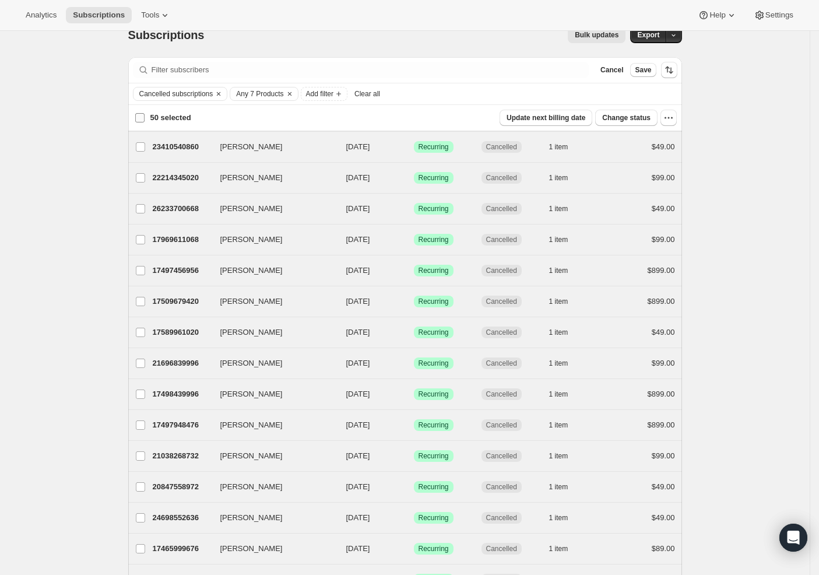
checkbox input "false"
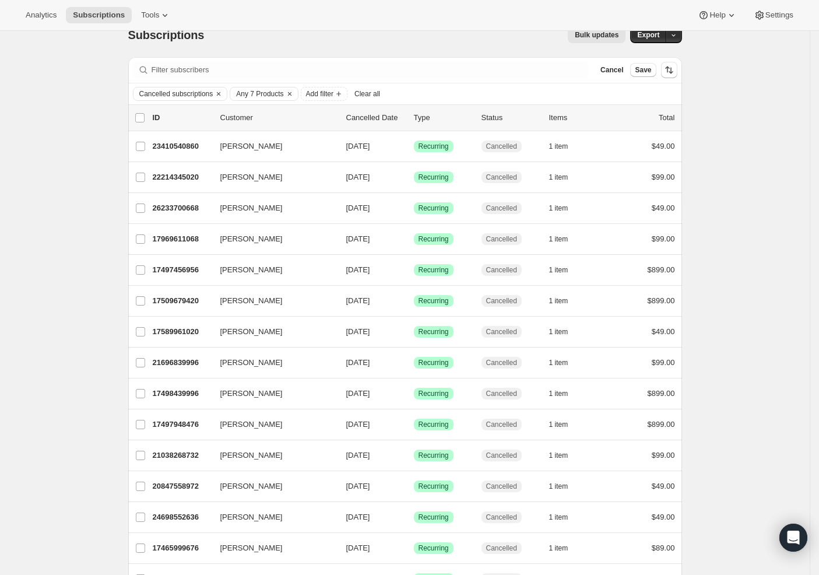
click at [376, 118] on p "Cancelled Date" at bounding box center [375, 118] width 58 height 12
click at [671, 70] on icon "Sort the results" at bounding box center [669, 70] width 12 height 12
click at [643, 138] on span "Cancelled date" at bounding box center [641, 140] width 51 height 9
click at [602, 136] on input "Cancelled date" at bounding box center [601, 136] width 1 height 1
radio input "true"
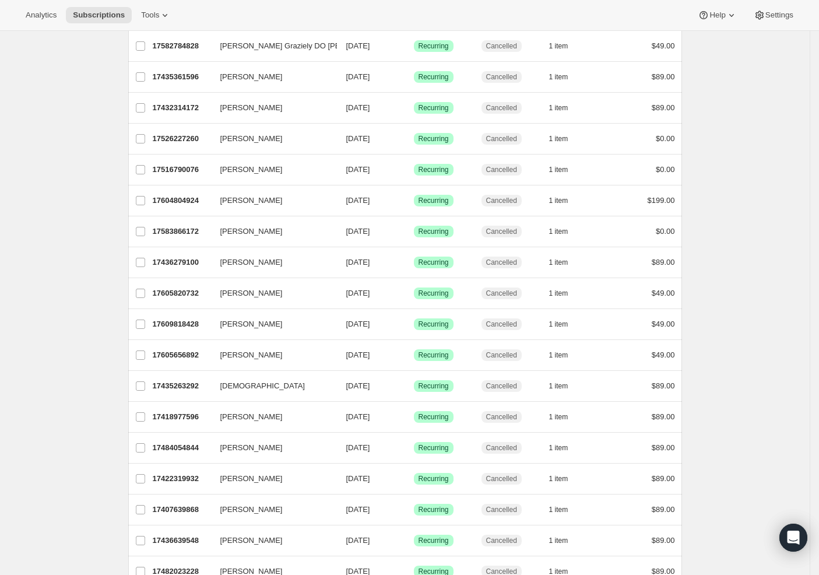
scroll to position [0, 0]
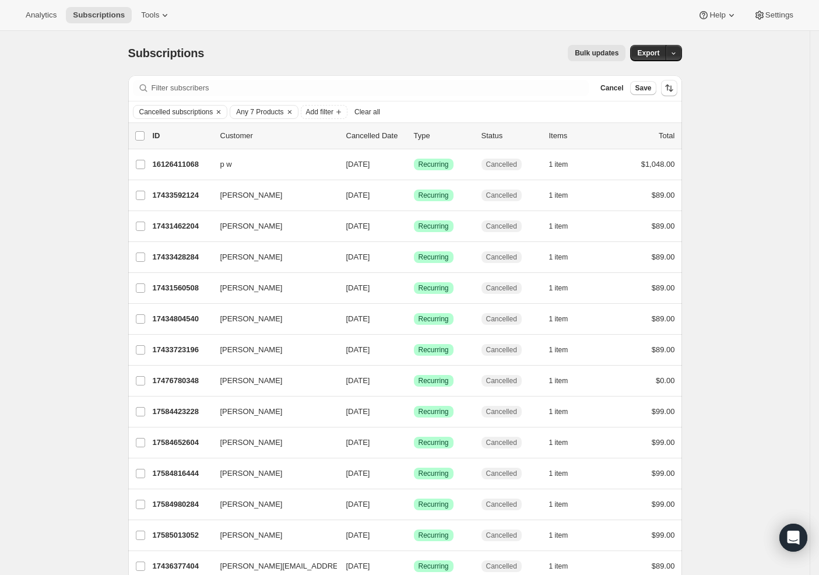
click at [396, 131] on p "Cancelled Date" at bounding box center [375, 136] width 58 height 12
click at [677, 90] on button "Sort the results" at bounding box center [669, 88] width 16 height 16
click at [638, 215] on span "Newest first" at bounding box center [642, 219] width 55 height 9
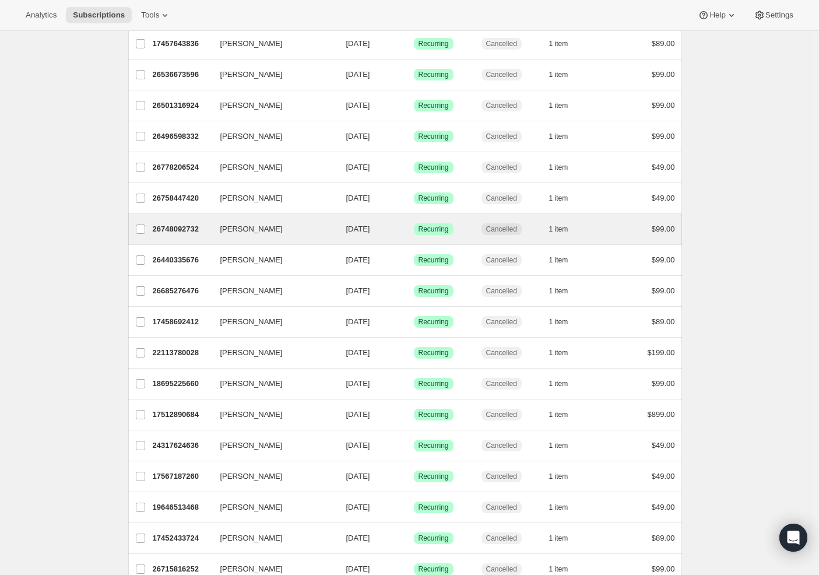
scroll to position [1192, 0]
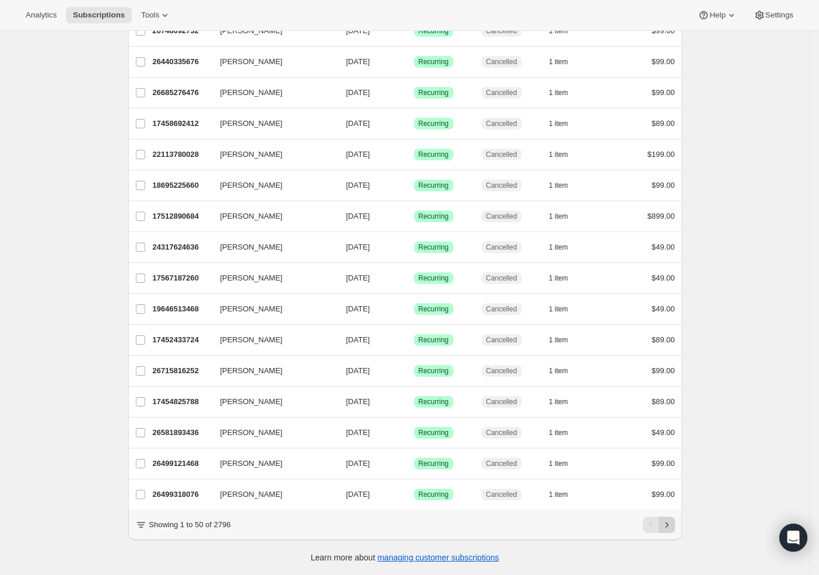
click at [665, 523] on icon "Next" at bounding box center [667, 525] width 12 height 12
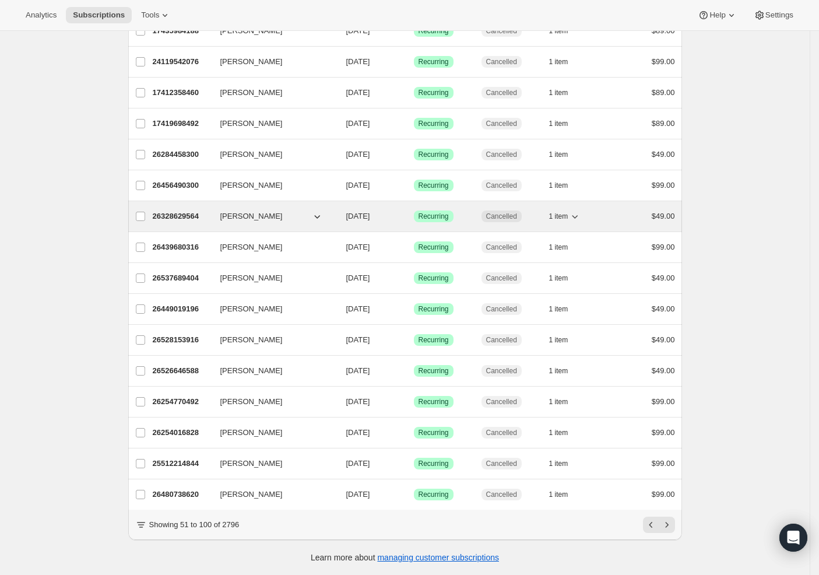
scroll to position [791, 0]
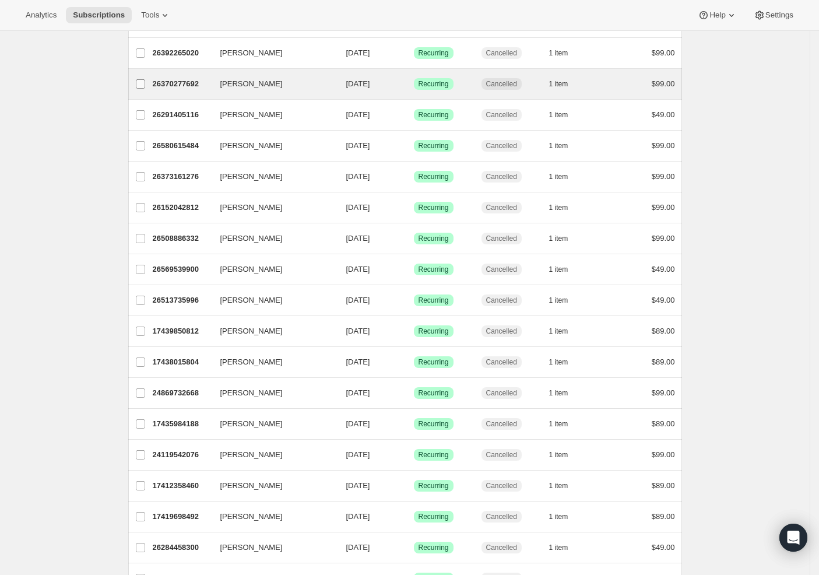
click at [143, 82] on input "[PERSON_NAME]" at bounding box center [140, 83] width 9 height 9
checkbox input "true"
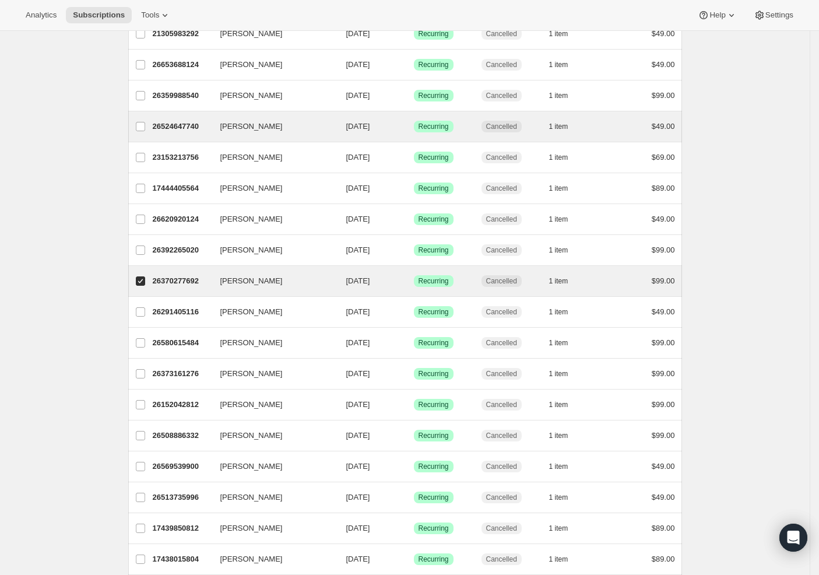
scroll to position [484, 0]
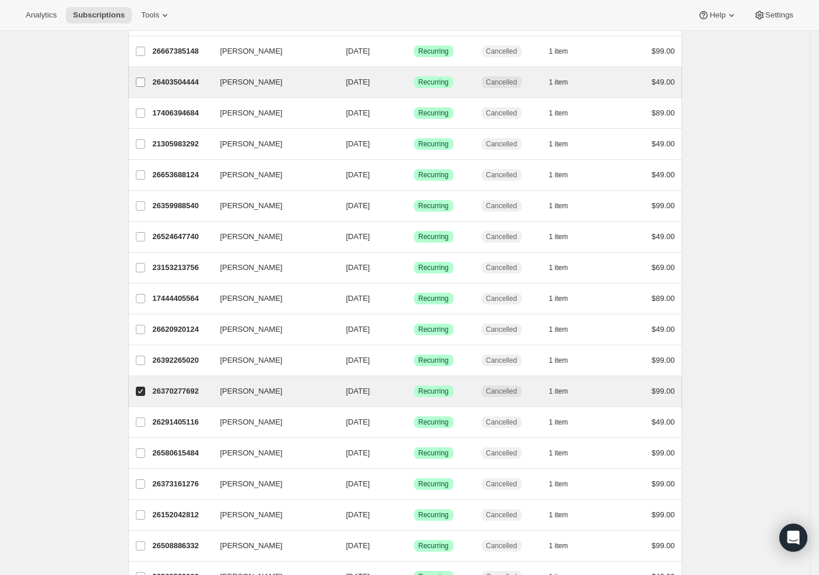
click at [145, 84] on input "[PERSON_NAME]" at bounding box center [140, 82] width 9 height 9
checkbox input "true"
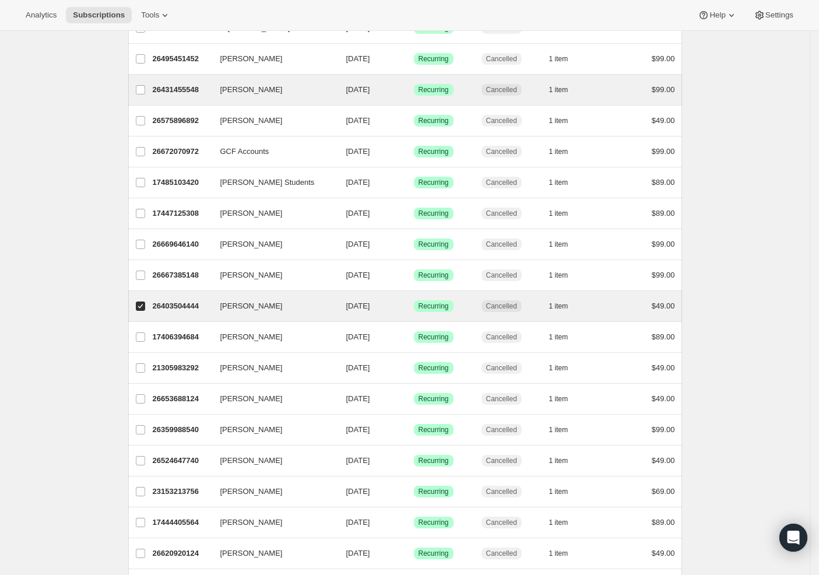
scroll to position [161, 0]
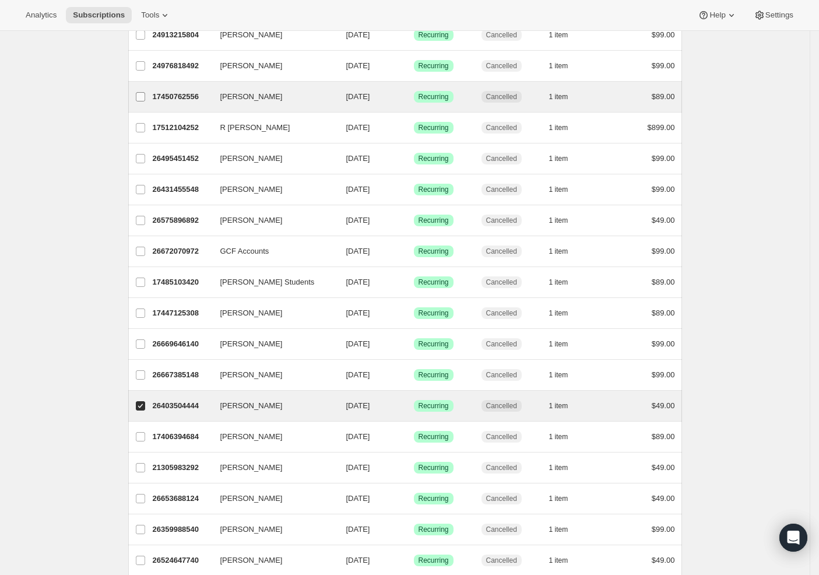
click at [145, 96] on input "[PERSON_NAME]" at bounding box center [140, 96] width 9 height 9
checkbox input "true"
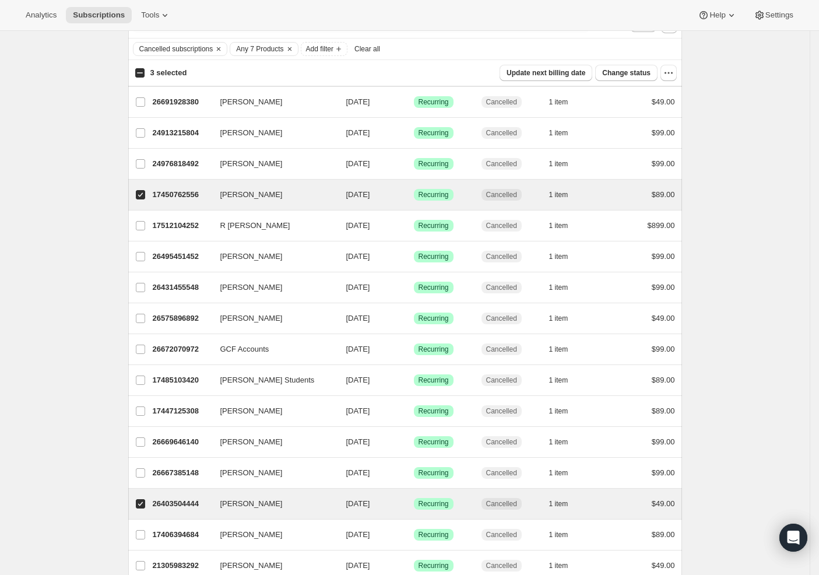
scroll to position [0, 0]
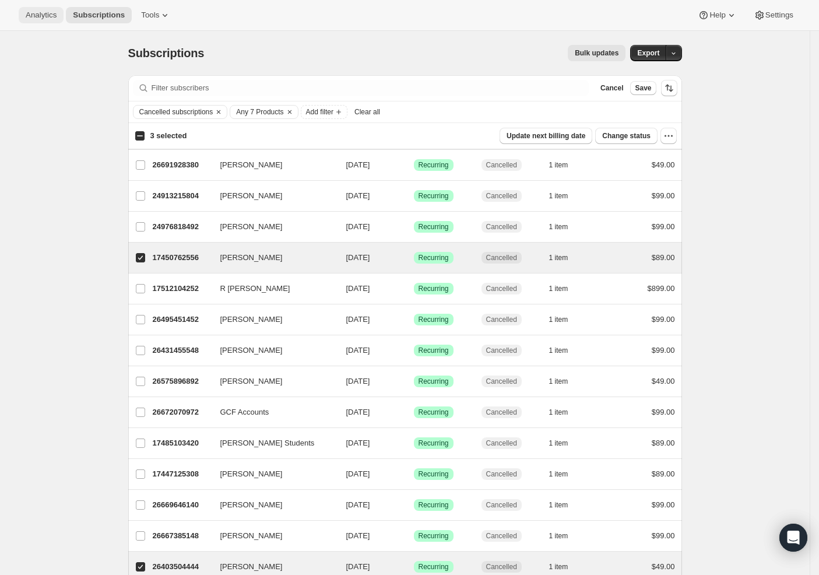
click at [47, 14] on span "Analytics" at bounding box center [41, 14] width 31 height 9
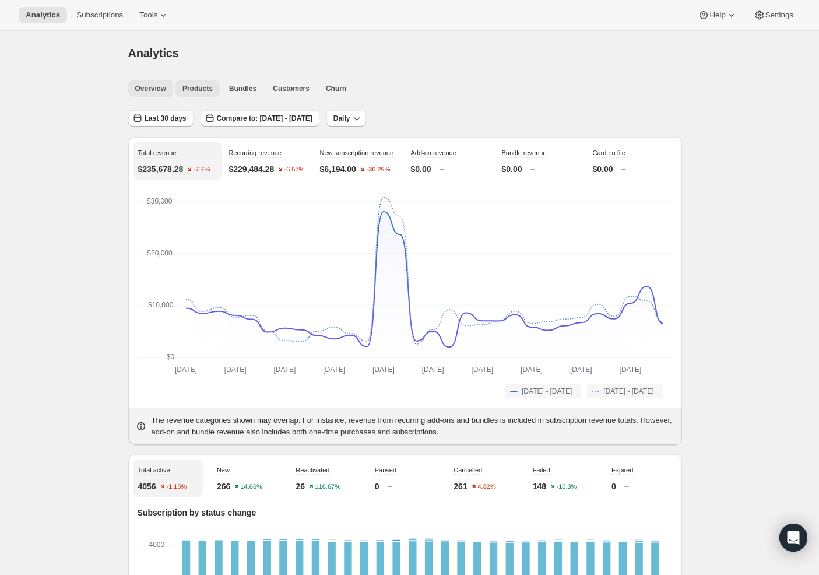
click at [198, 86] on span "Products" at bounding box center [197, 88] width 30 height 9
